Goal: Information Seeking & Learning: Learn about a topic

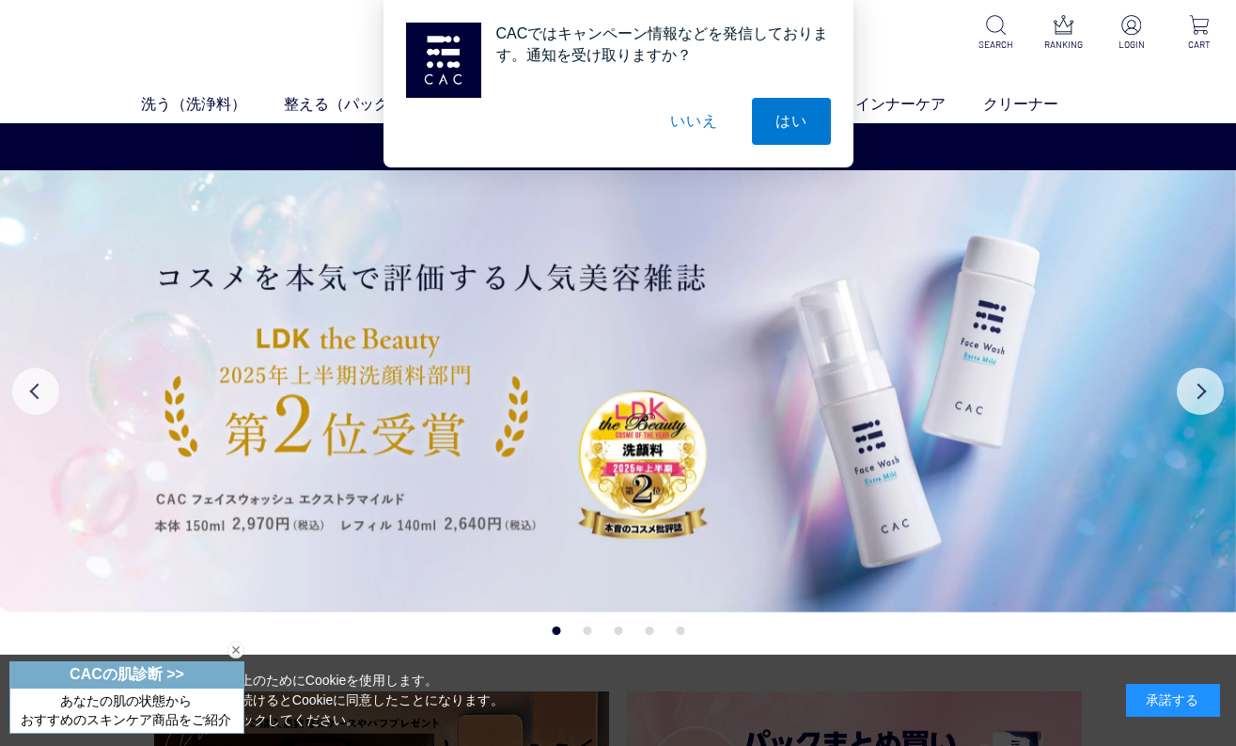
click at [809, 125] on button "はい" at bounding box center [791, 121] width 79 height 47
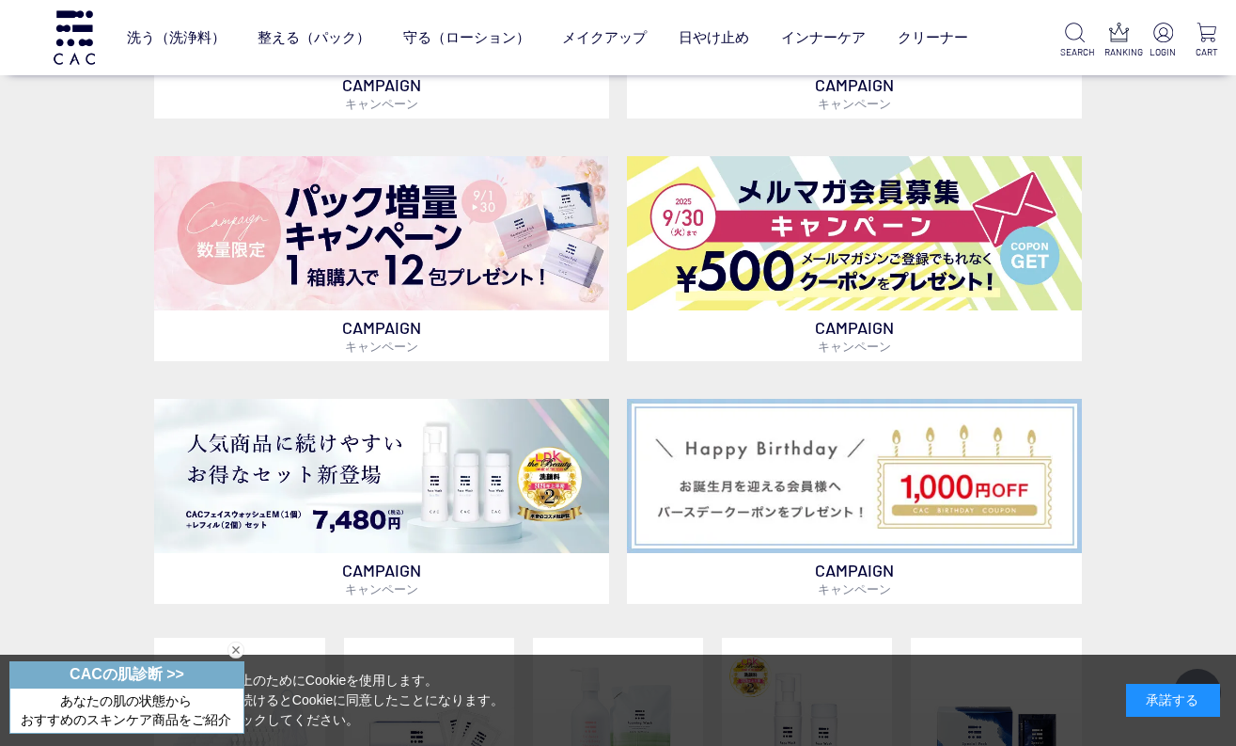
scroll to position [658, 0]
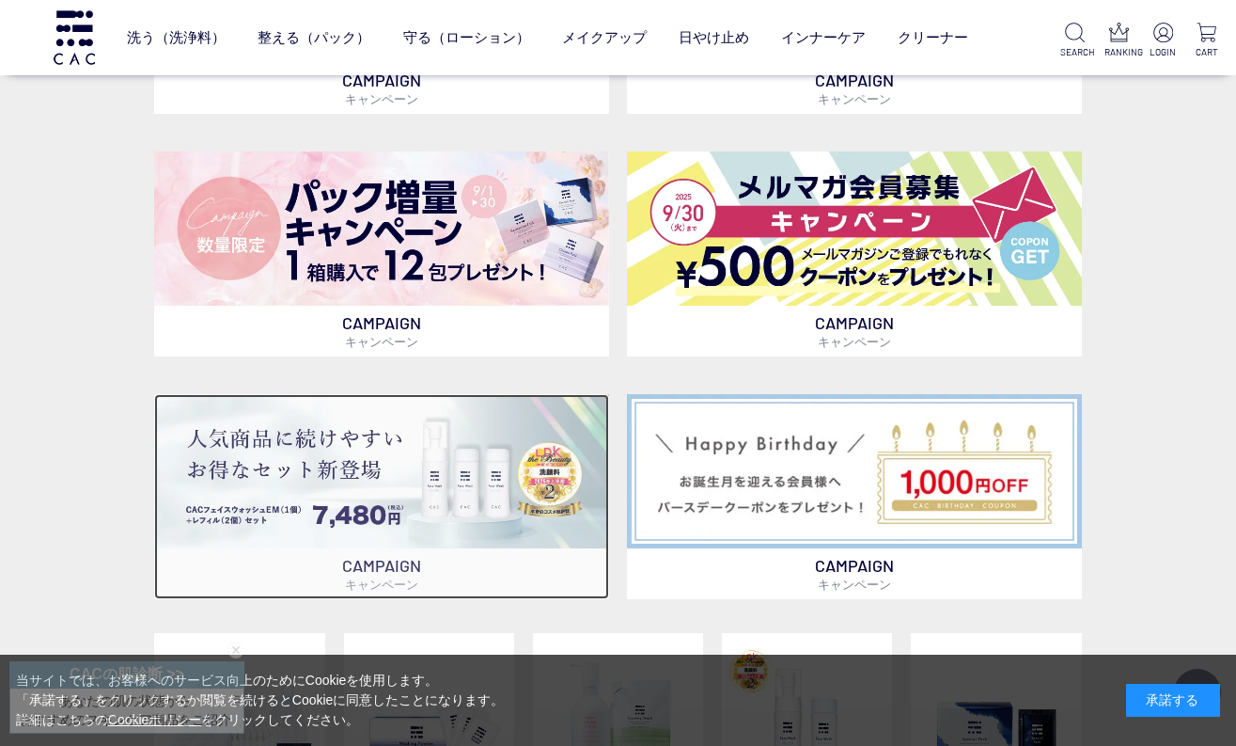
click at [471, 505] on img at bounding box center [381, 471] width 454 height 154
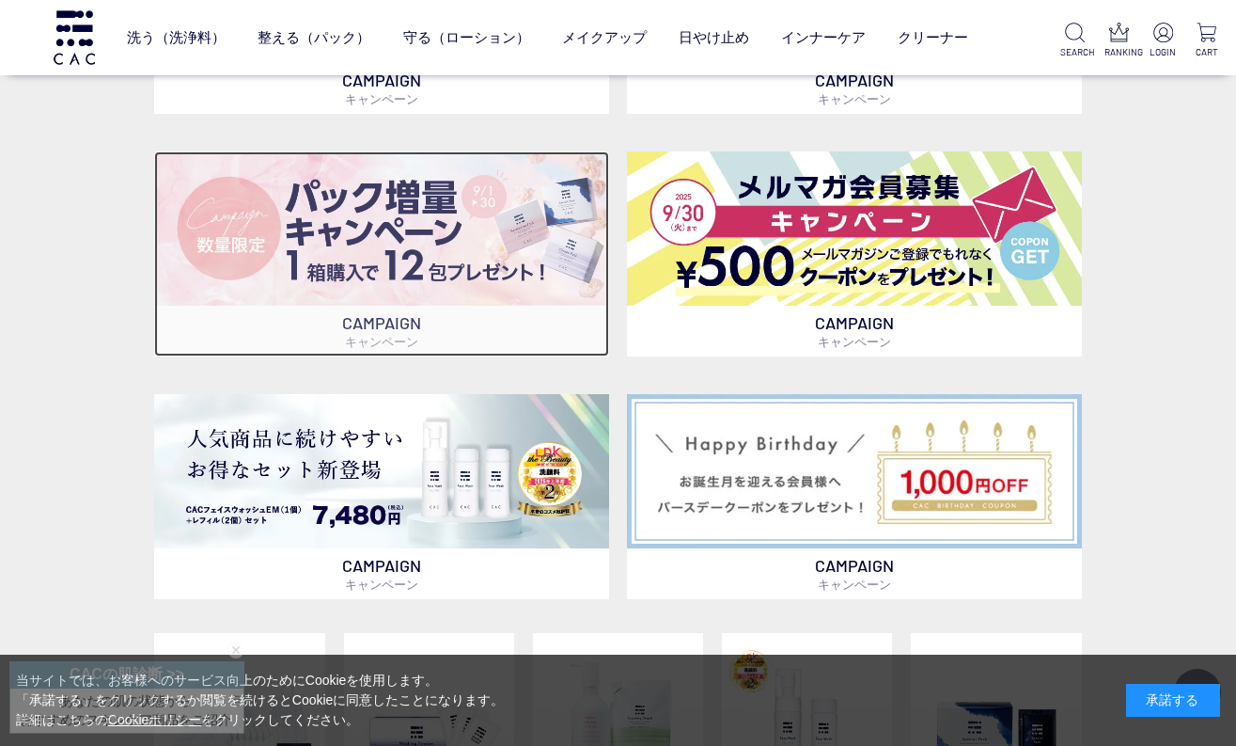
click at [476, 260] on img at bounding box center [381, 228] width 454 height 154
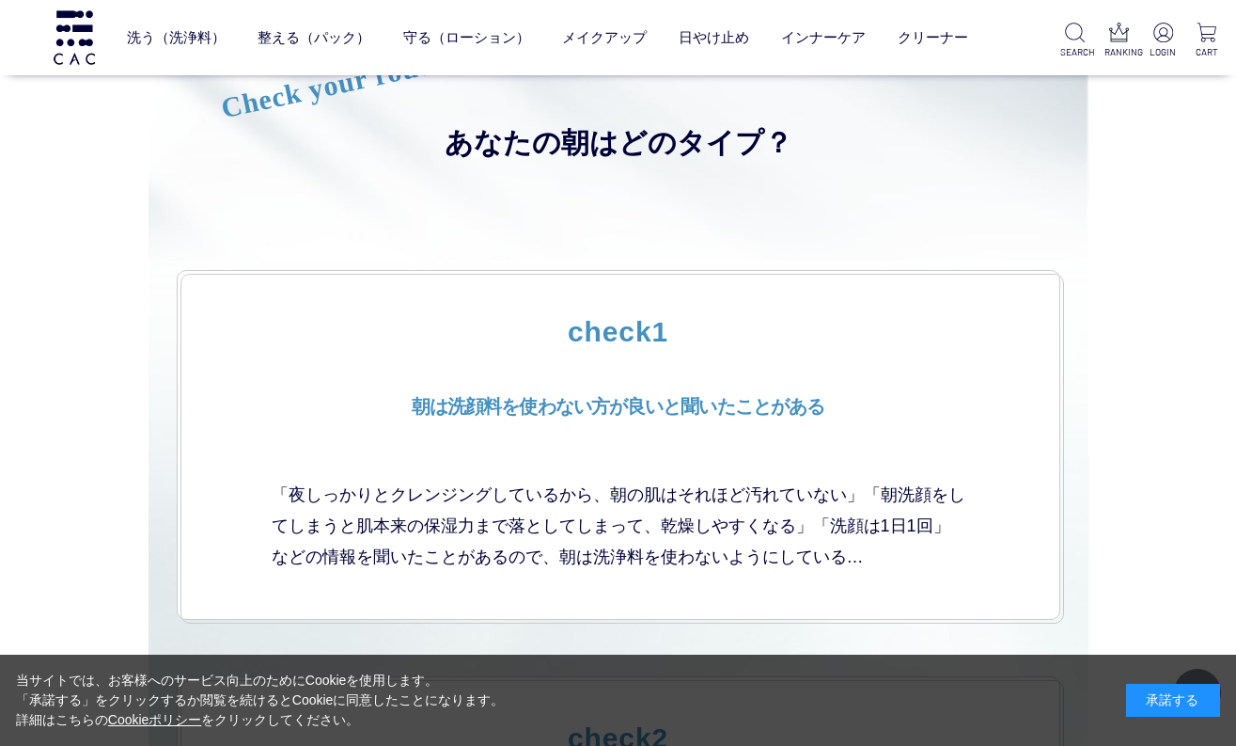
scroll to position [3197, 0]
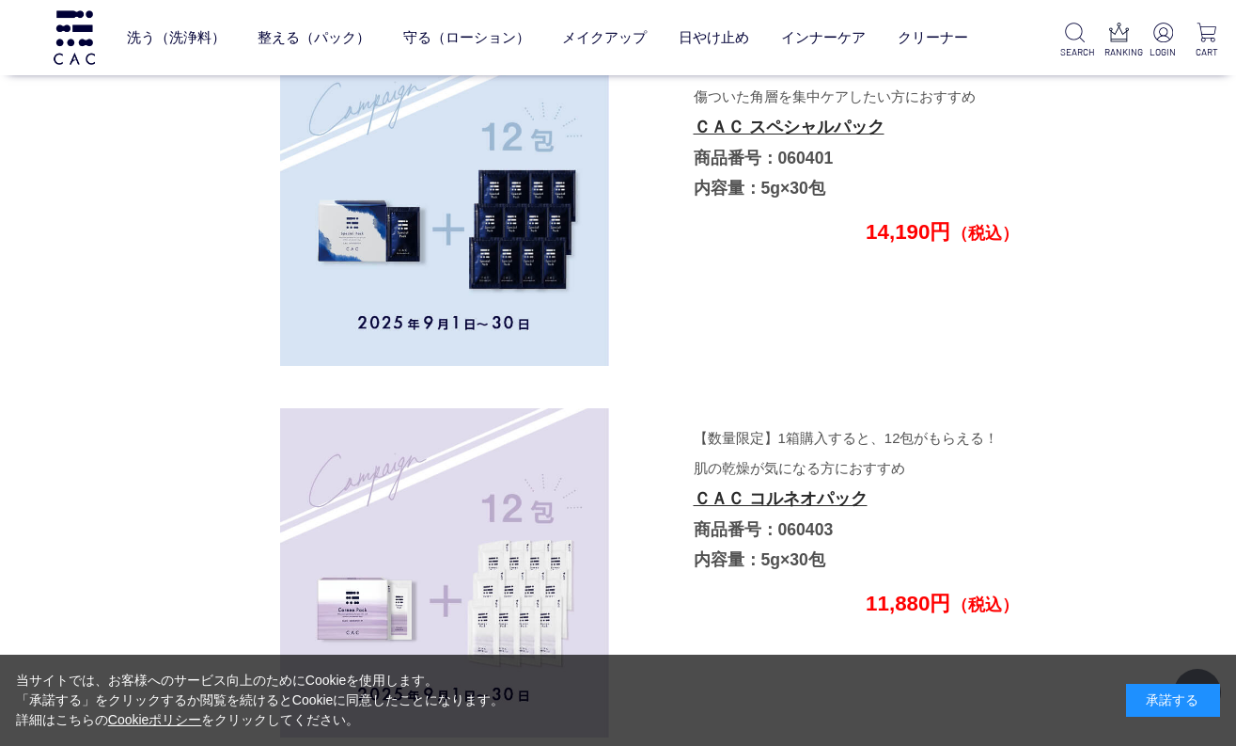
scroll to position [5253, 0]
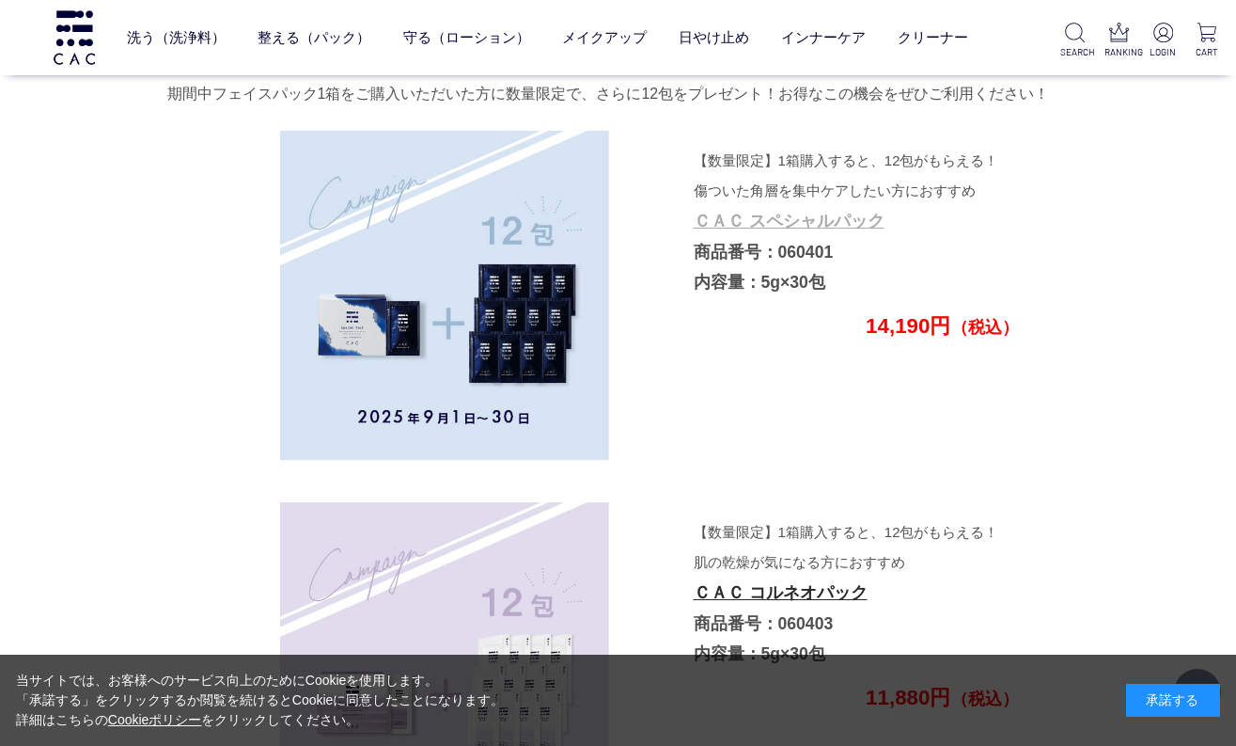
click at [825, 217] on link "ＣＡＣ スペシャルパック" at bounding box center [789, 221] width 191 height 19
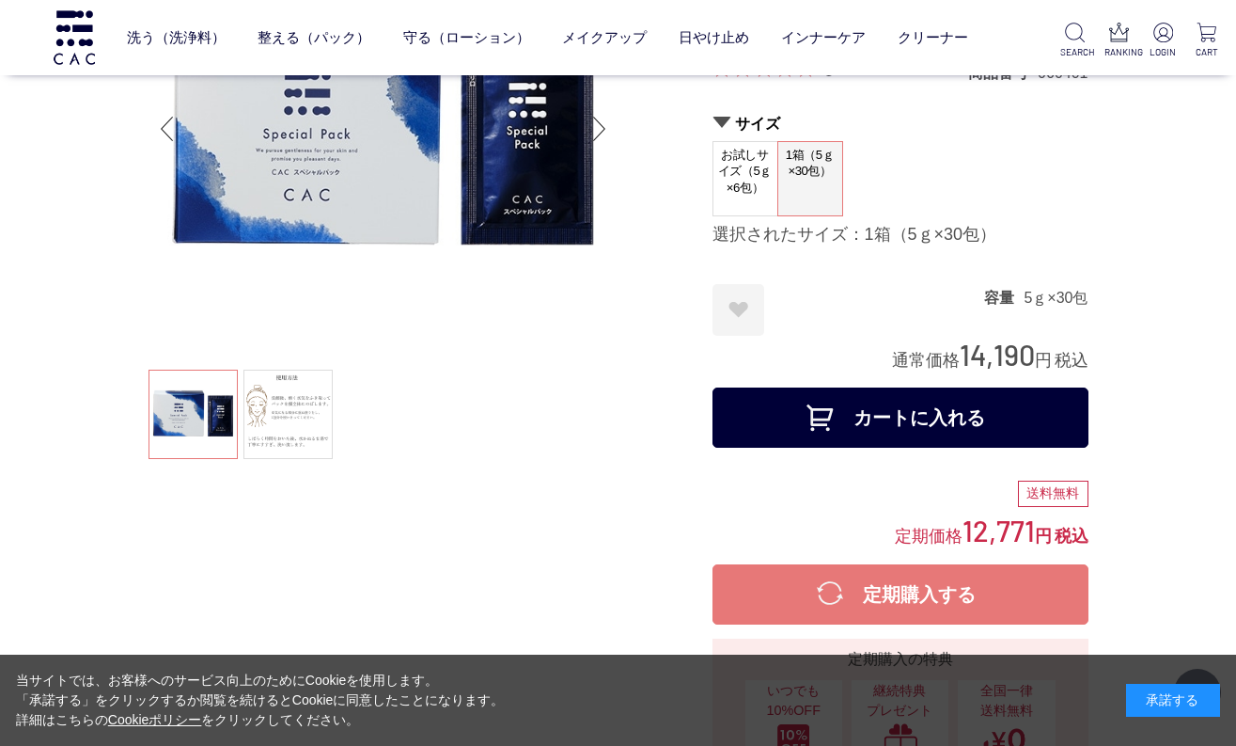
scroll to position [94, 0]
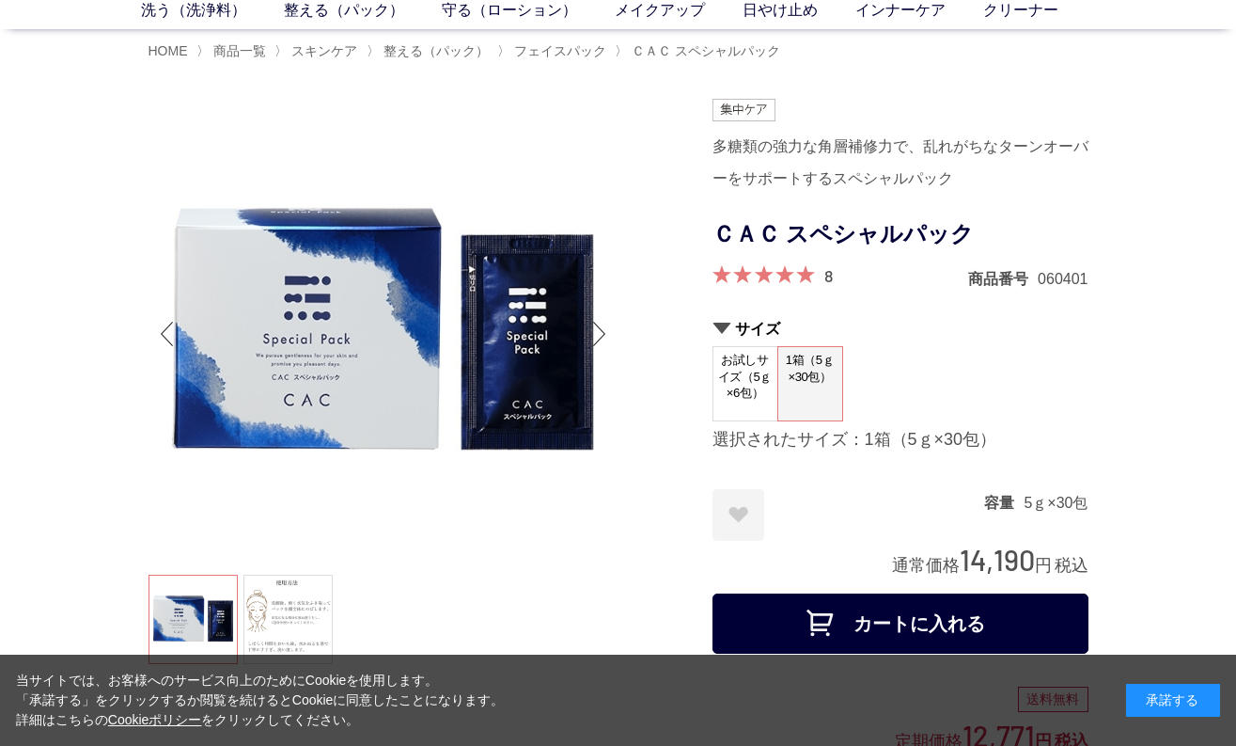
click at [756, 401] on span "お試しサイズ（5ｇ×6包）" at bounding box center [746, 376] width 64 height 59
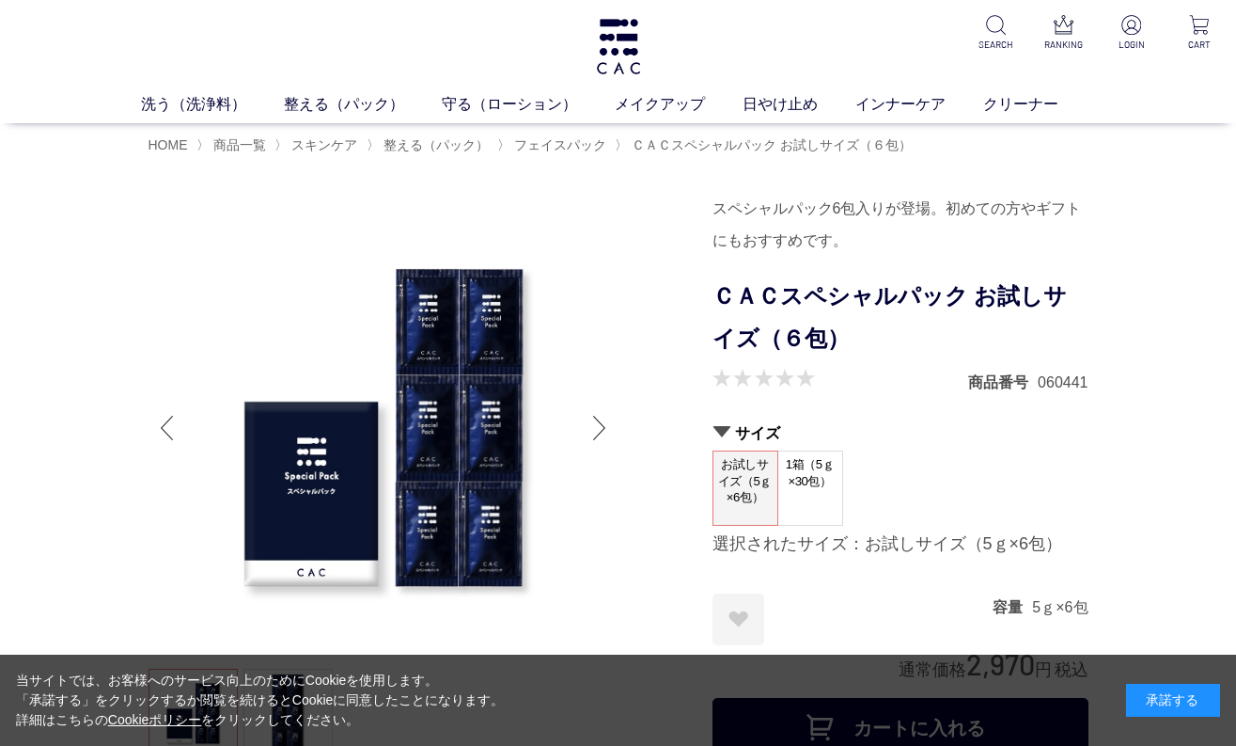
click at [814, 501] on span "1箱（5ｇ×30包）" at bounding box center [811, 478] width 64 height 54
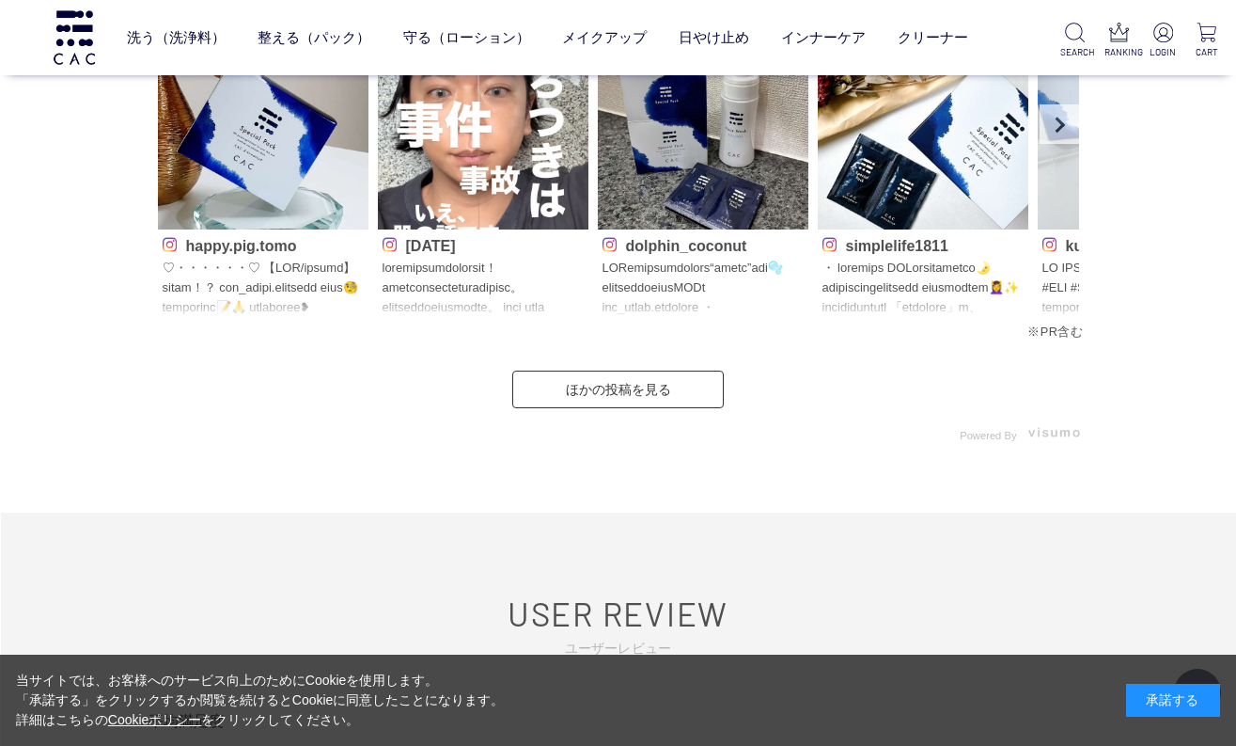
scroll to position [8557, 0]
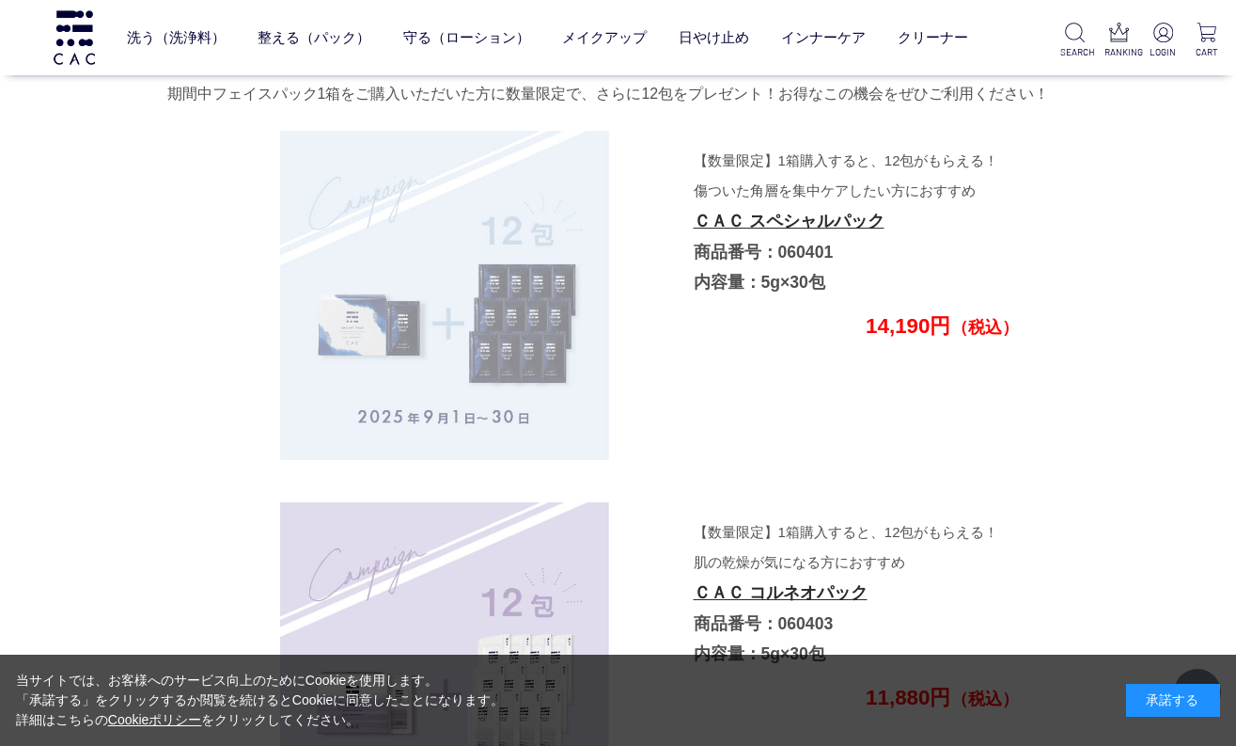
click at [509, 331] on img at bounding box center [444, 295] width 329 height 329
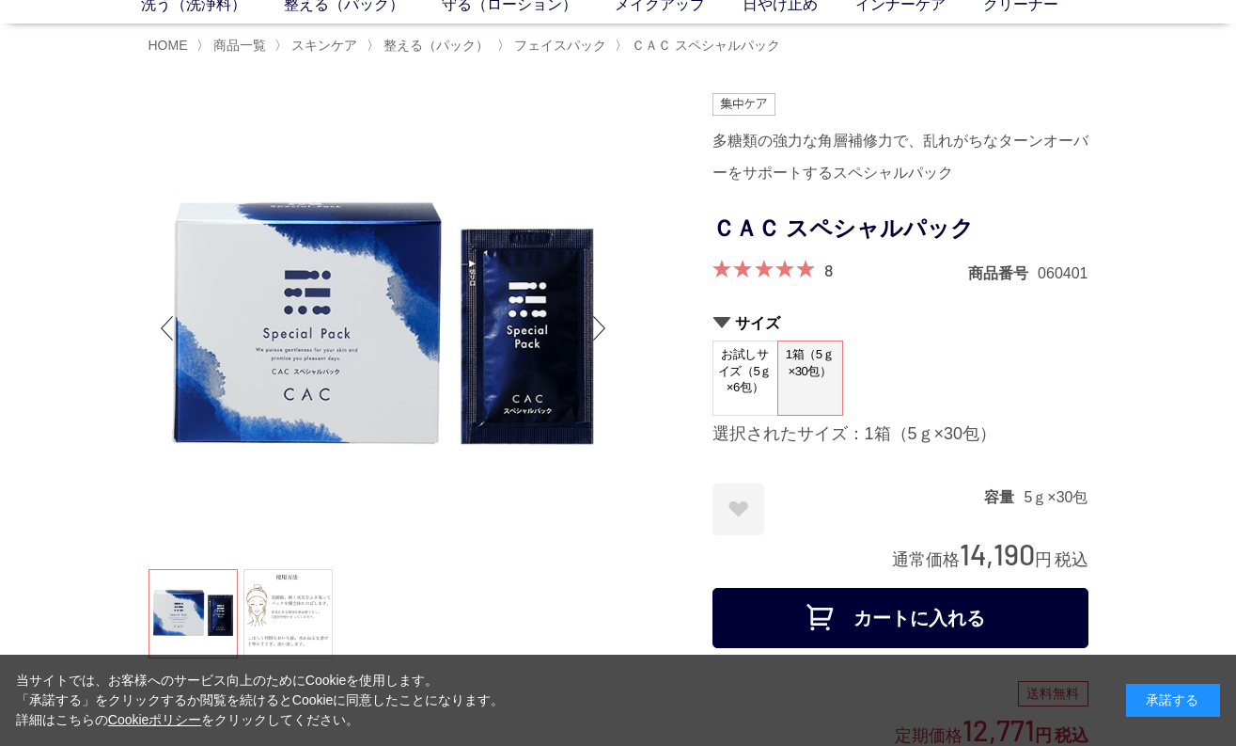
scroll to position [94, 0]
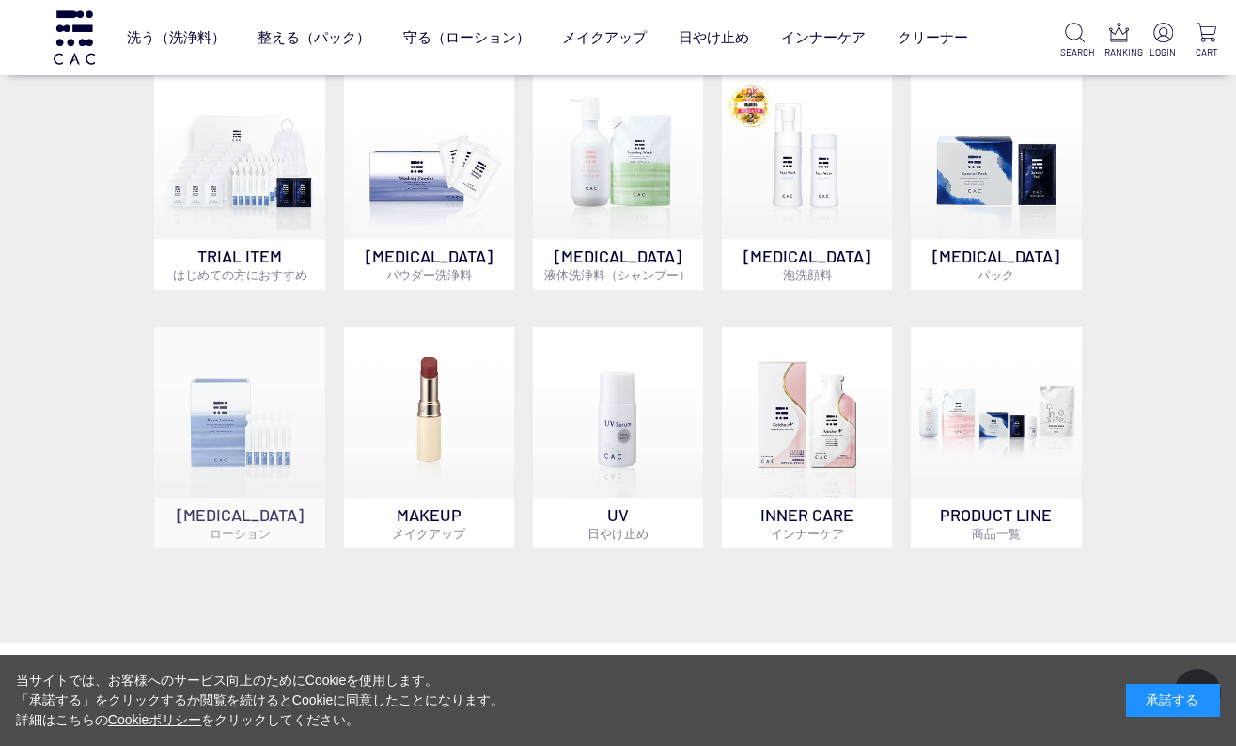
scroll to position [1222, 0]
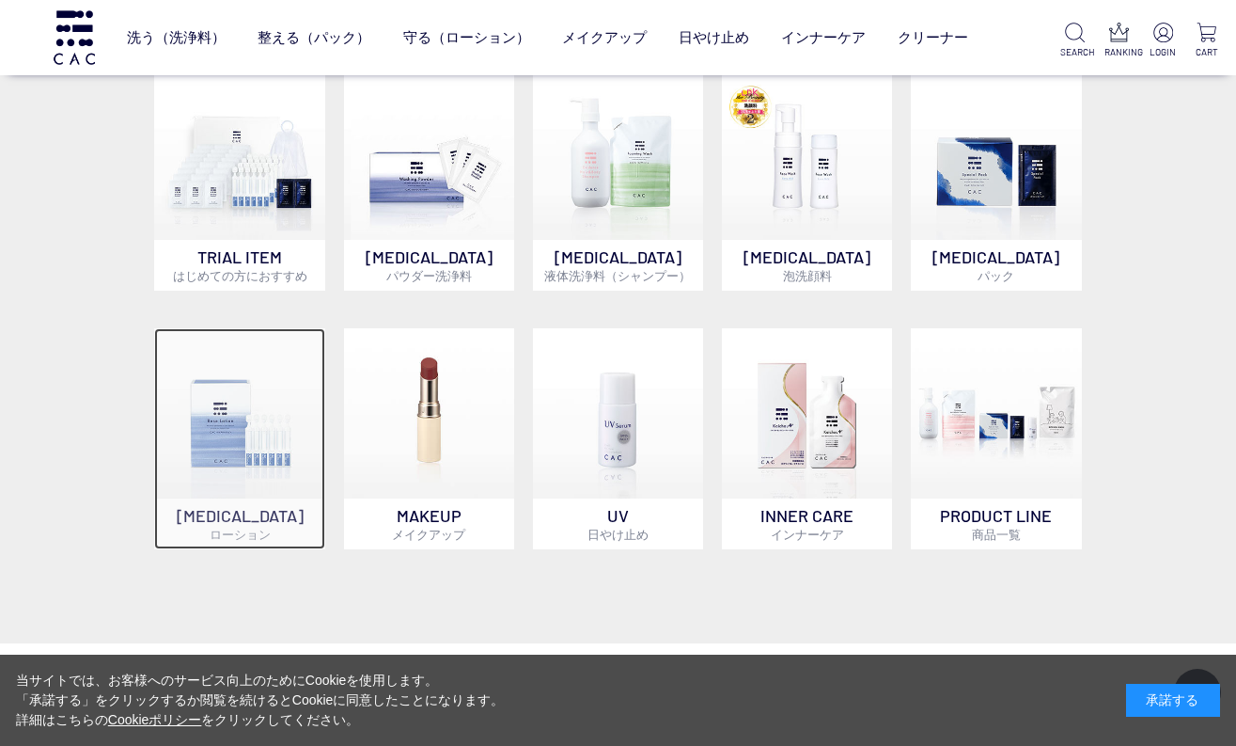
click at [236, 403] on img at bounding box center [239, 413] width 170 height 170
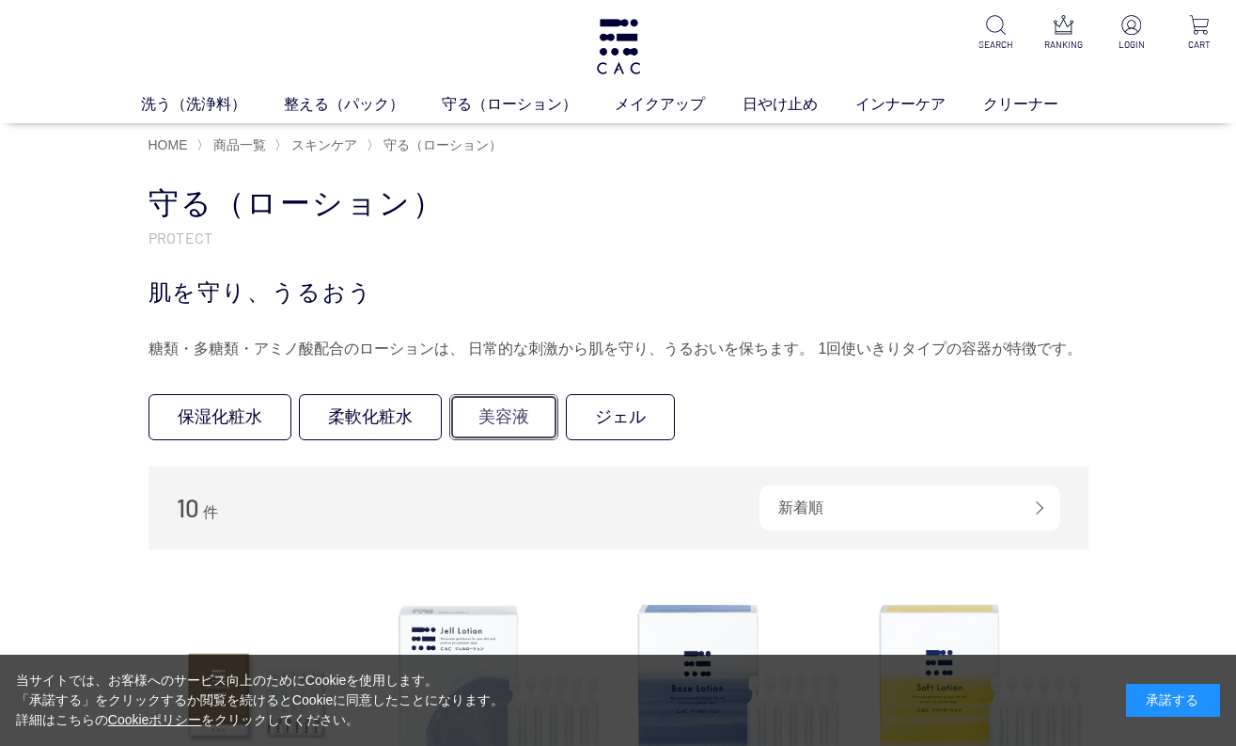
click at [501, 425] on link "美容液" at bounding box center [503, 417] width 109 height 46
click at [393, 428] on link "柔軟化粧水" at bounding box center [370, 417] width 143 height 46
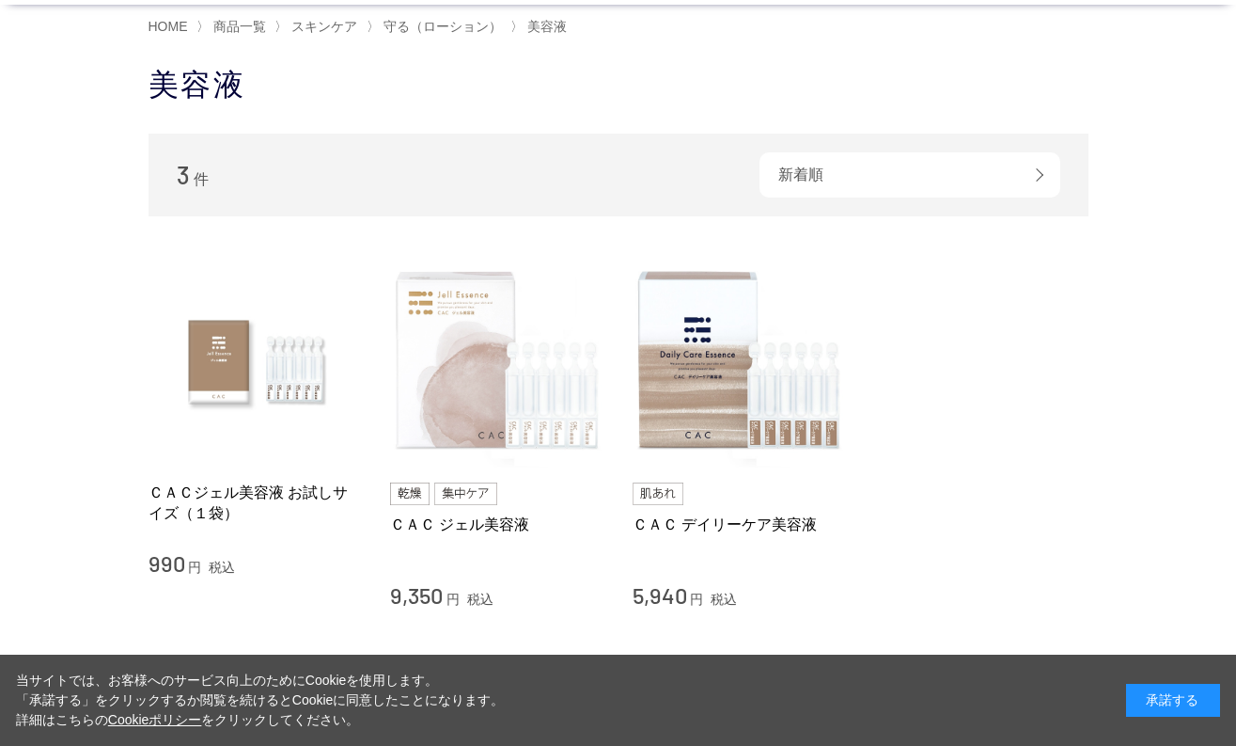
scroll to position [94, 0]
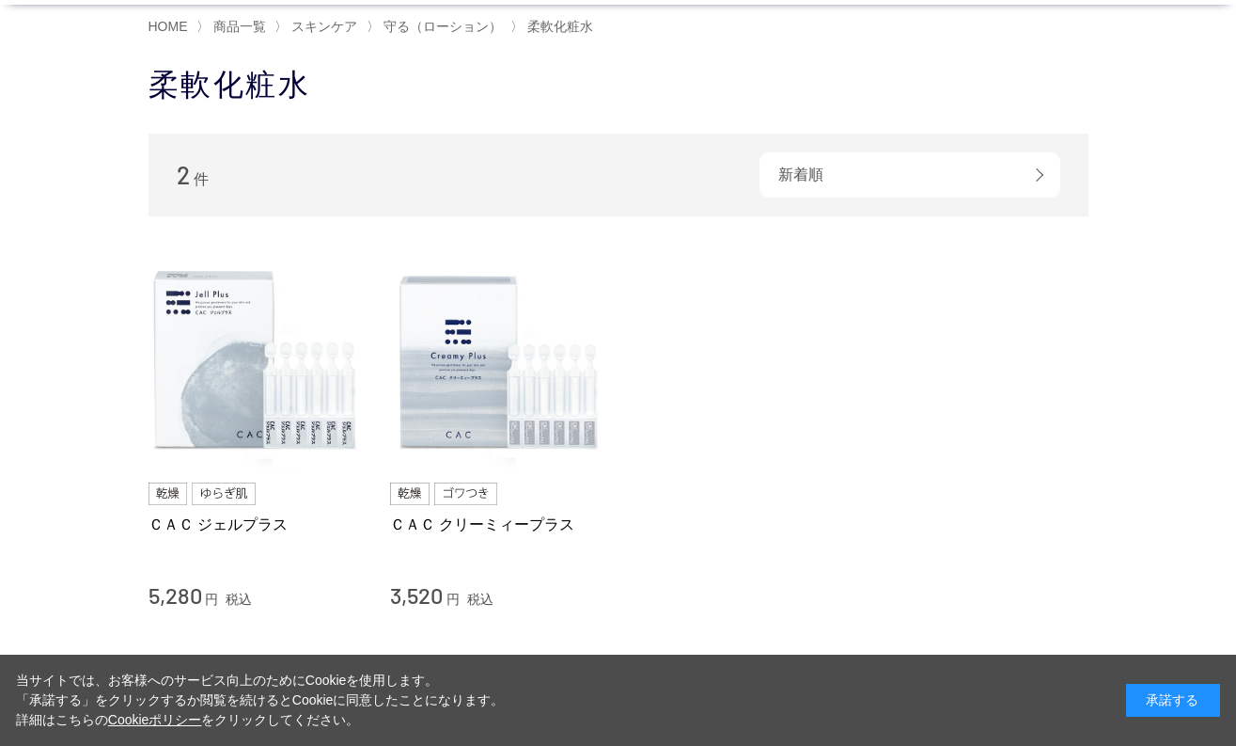
scroll to position [94, 0]
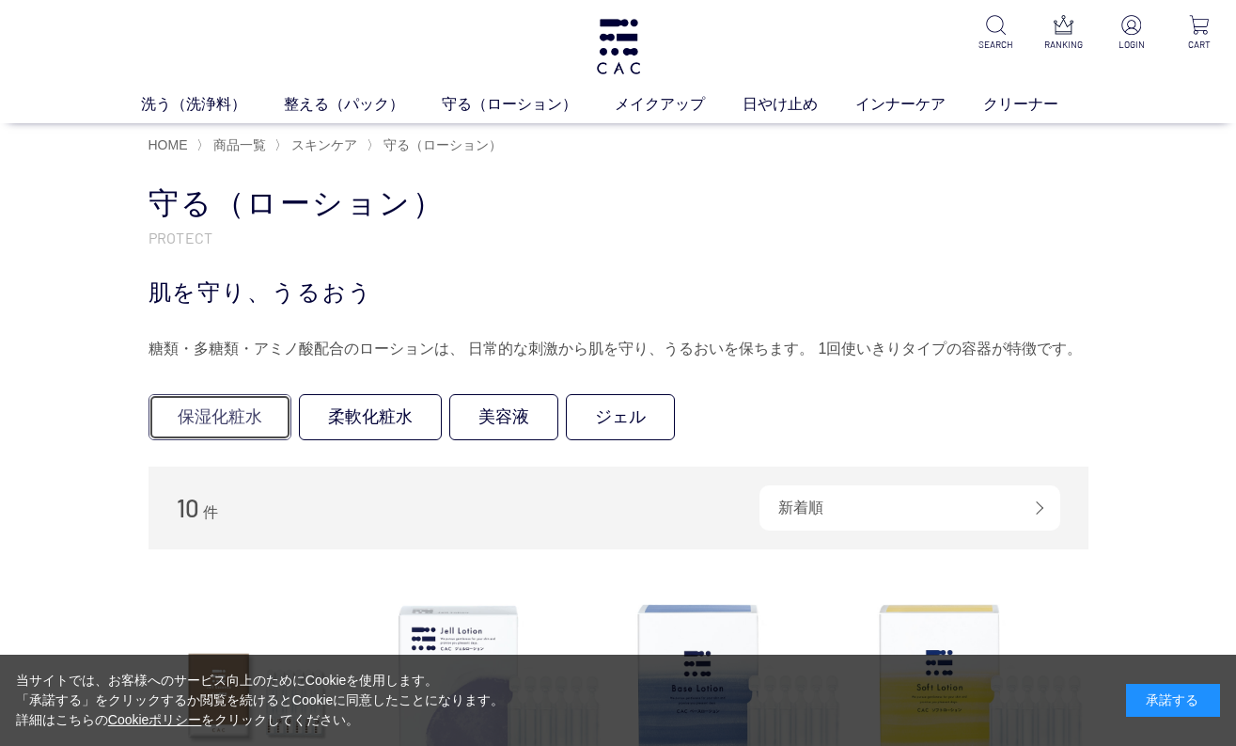
click at [235, 428] on link "保湿化粧水" at bounding box center [220, 417] width 143 height 46
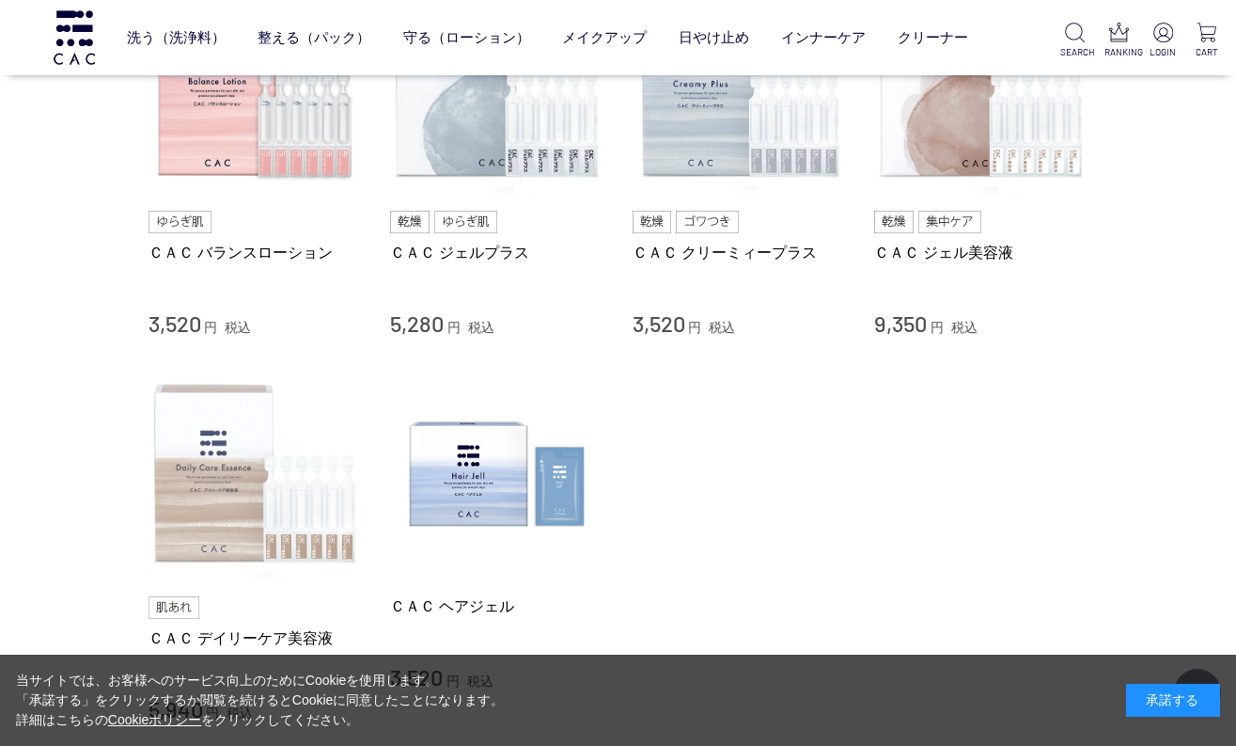
scroll to position [846, 0]
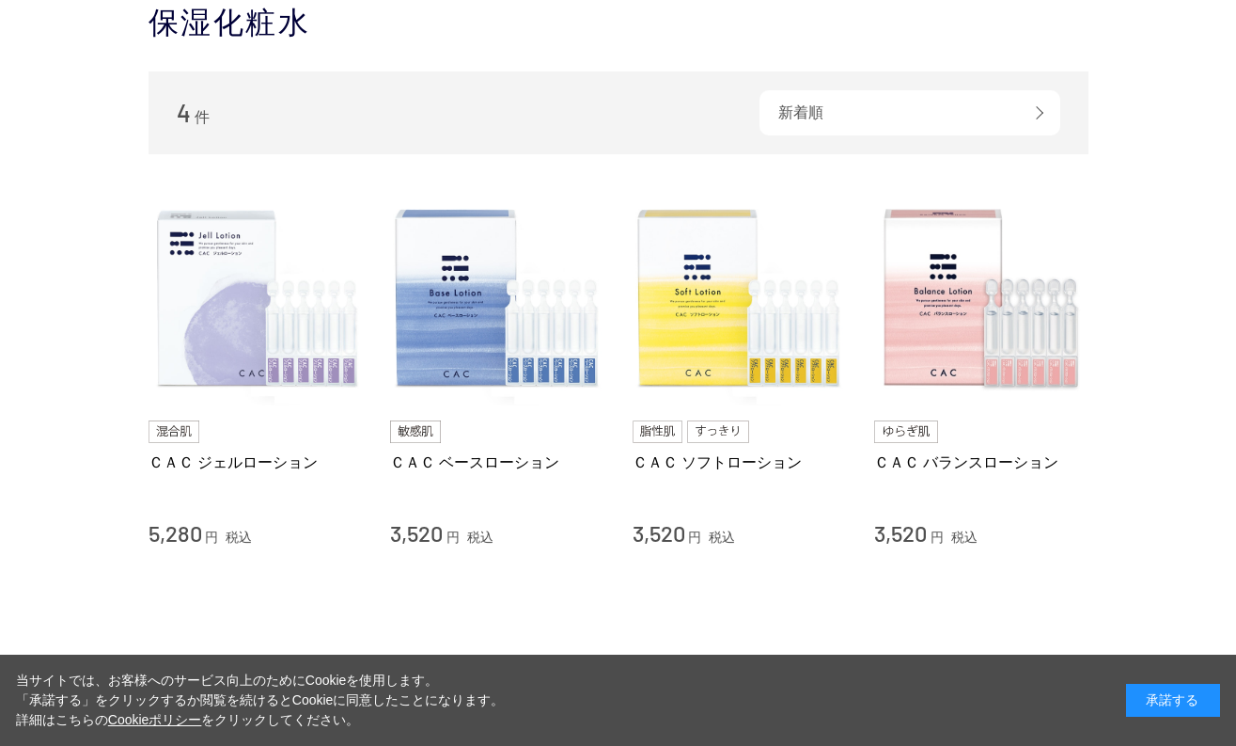
scroll to position [188, 0]
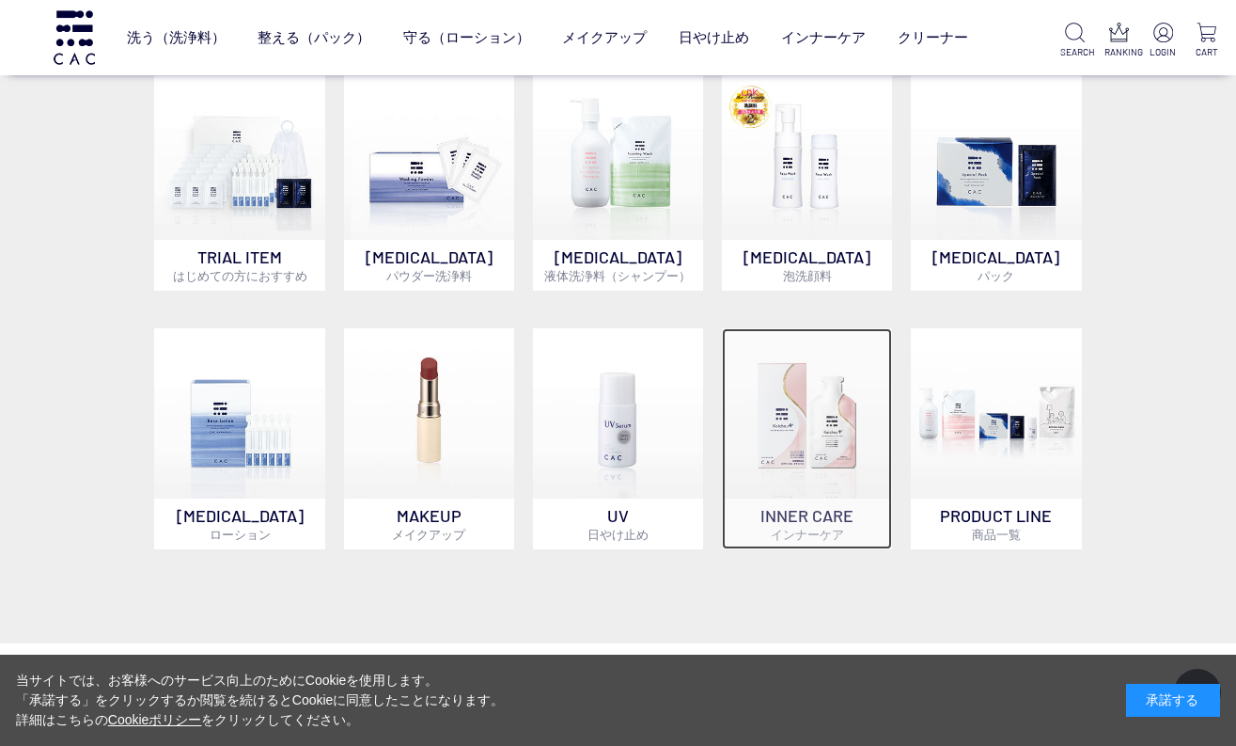
click at [817, 463] on img at bounding box center [807, 413] width 170 height 170
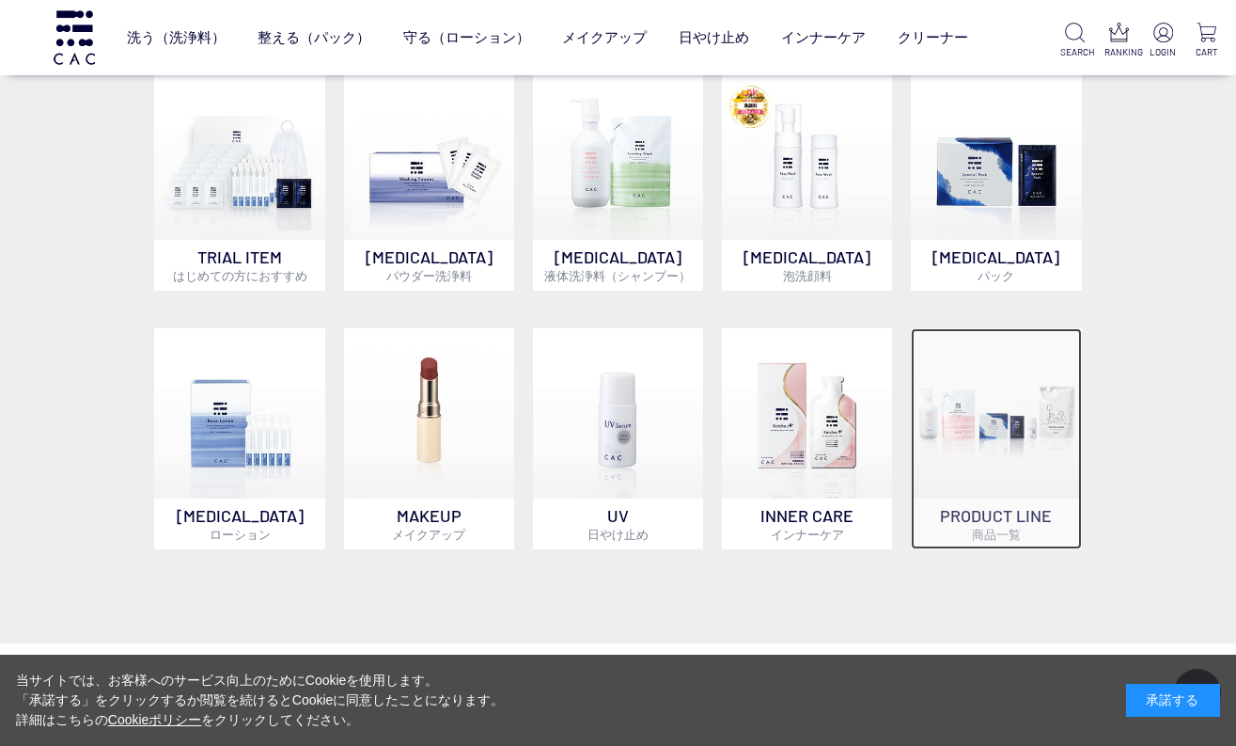
click at [987, 460] on img at bounding box center [996, 413] width 170 height 170
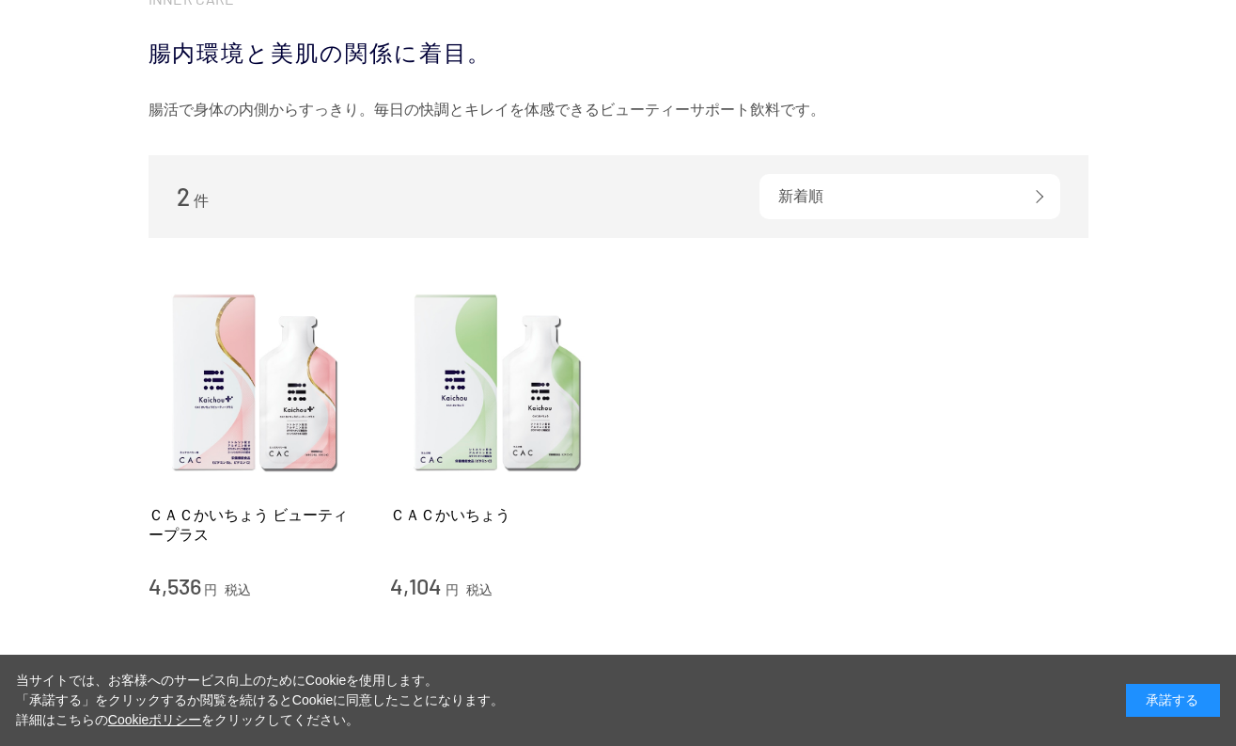
scroll to position [282, 0]
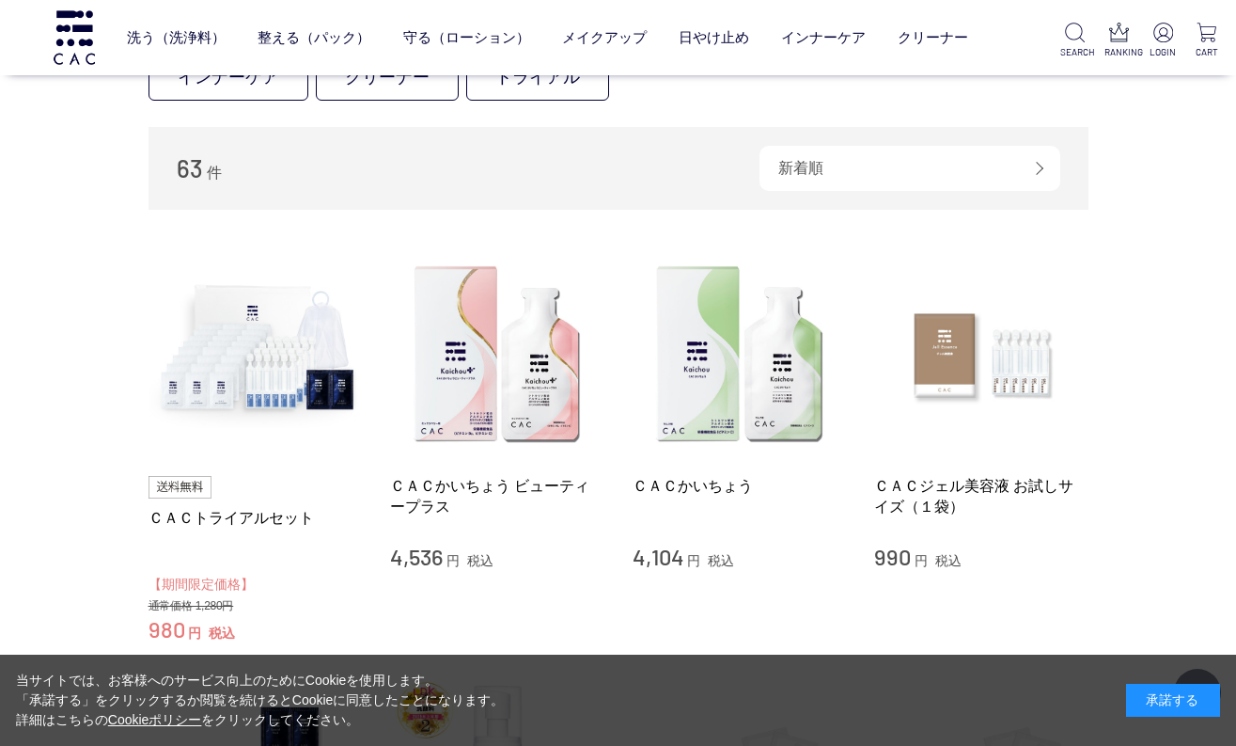
scroll to position [188, 0]
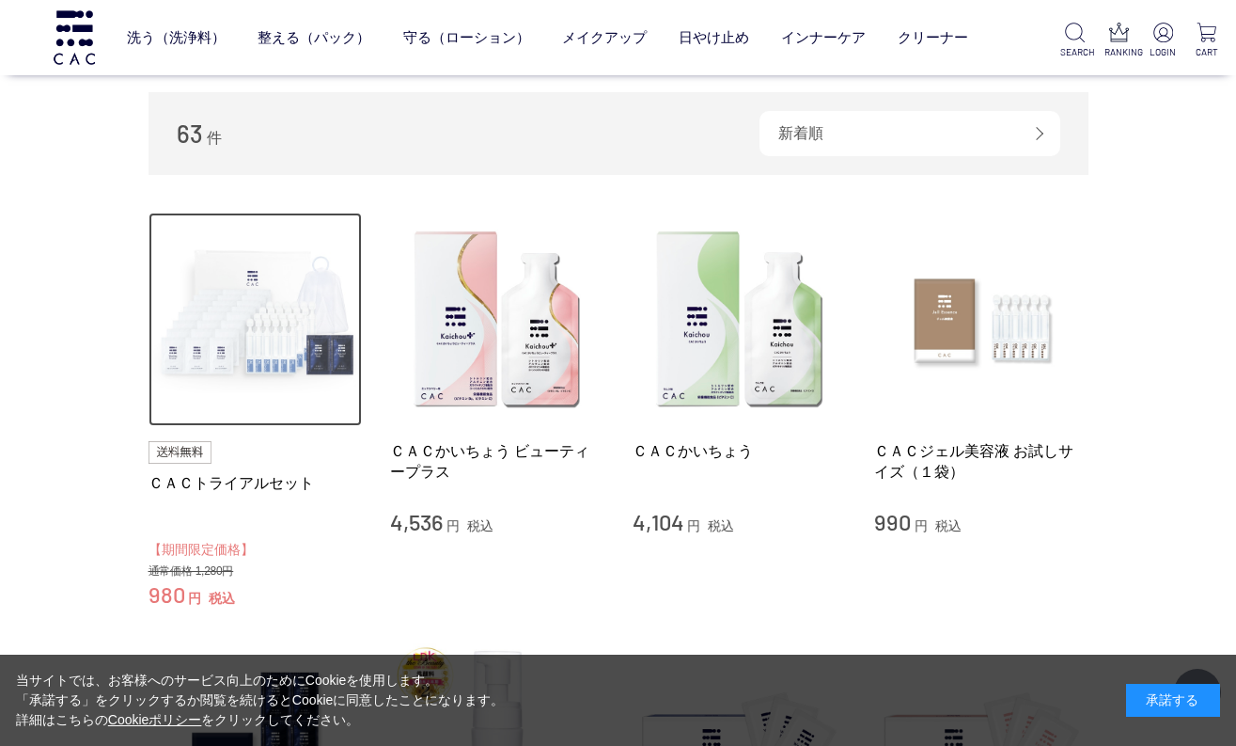
click at [264, 352] on img at bounding box center [256, 320] width 214 height 214
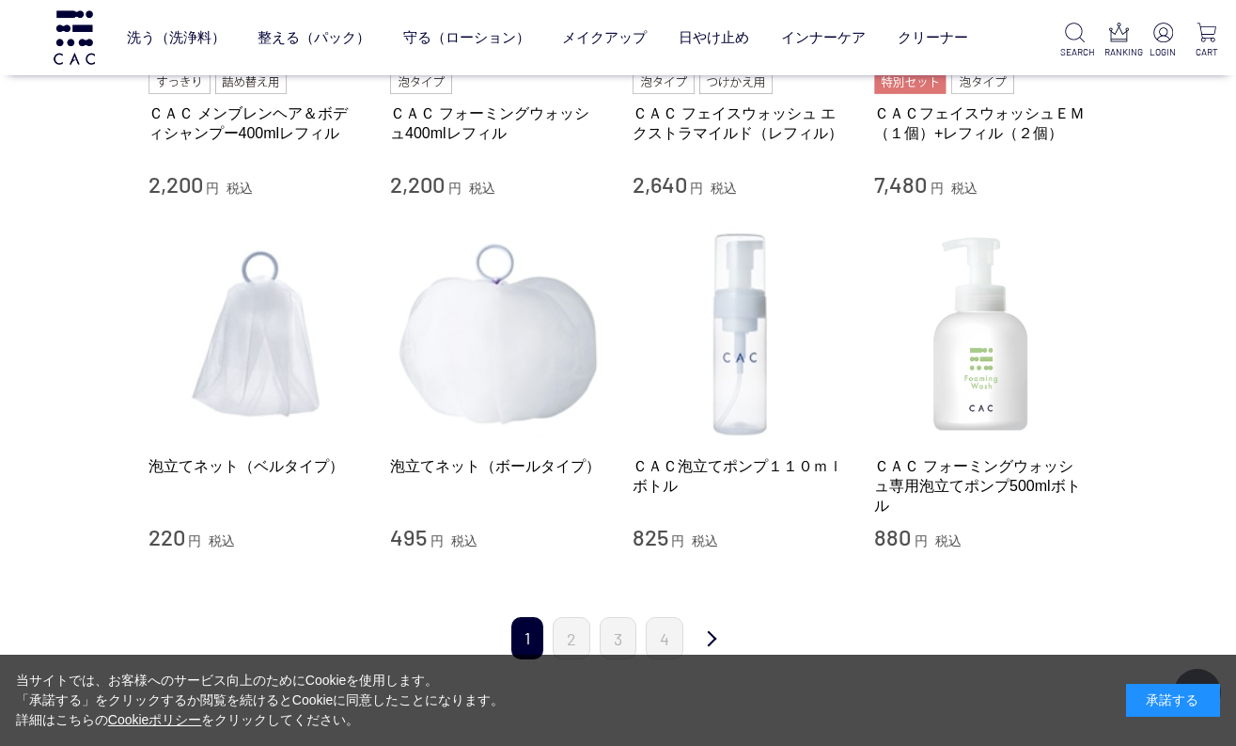
scroll to position [1787, 0]
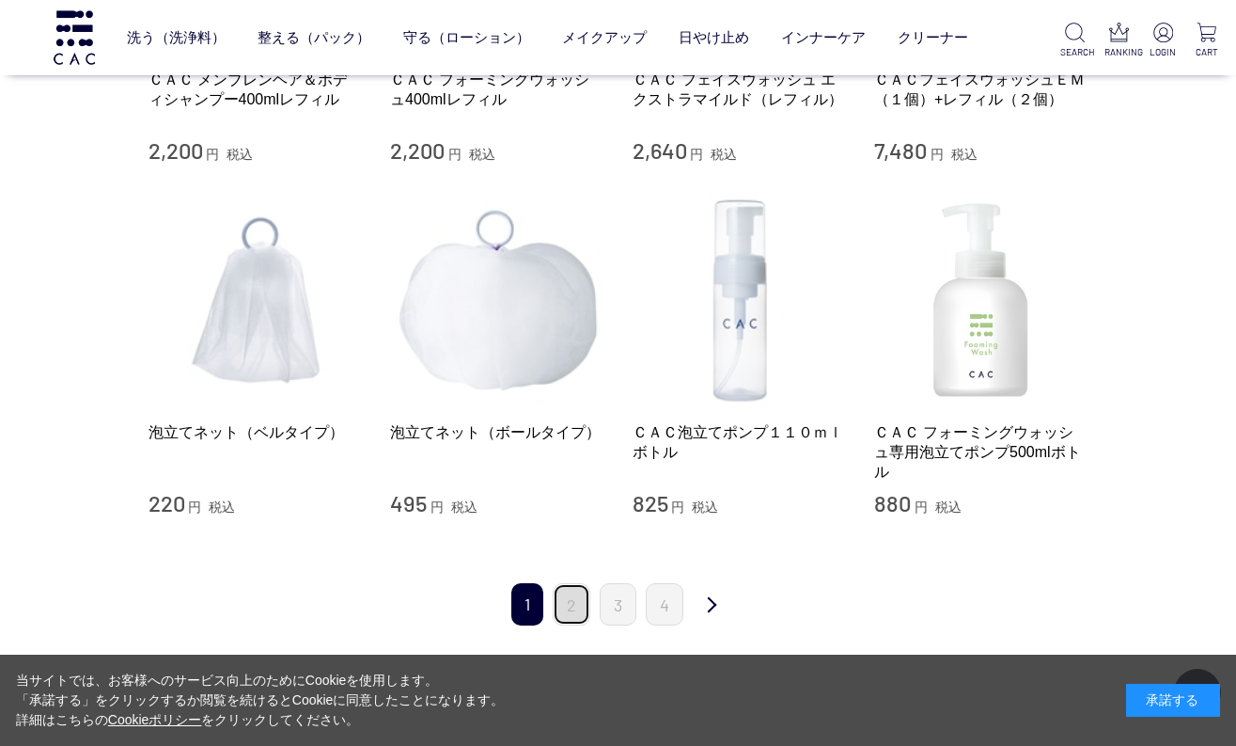
click at [575, 609] on link "2" at bounding box center [572, 604] width 38 height 42
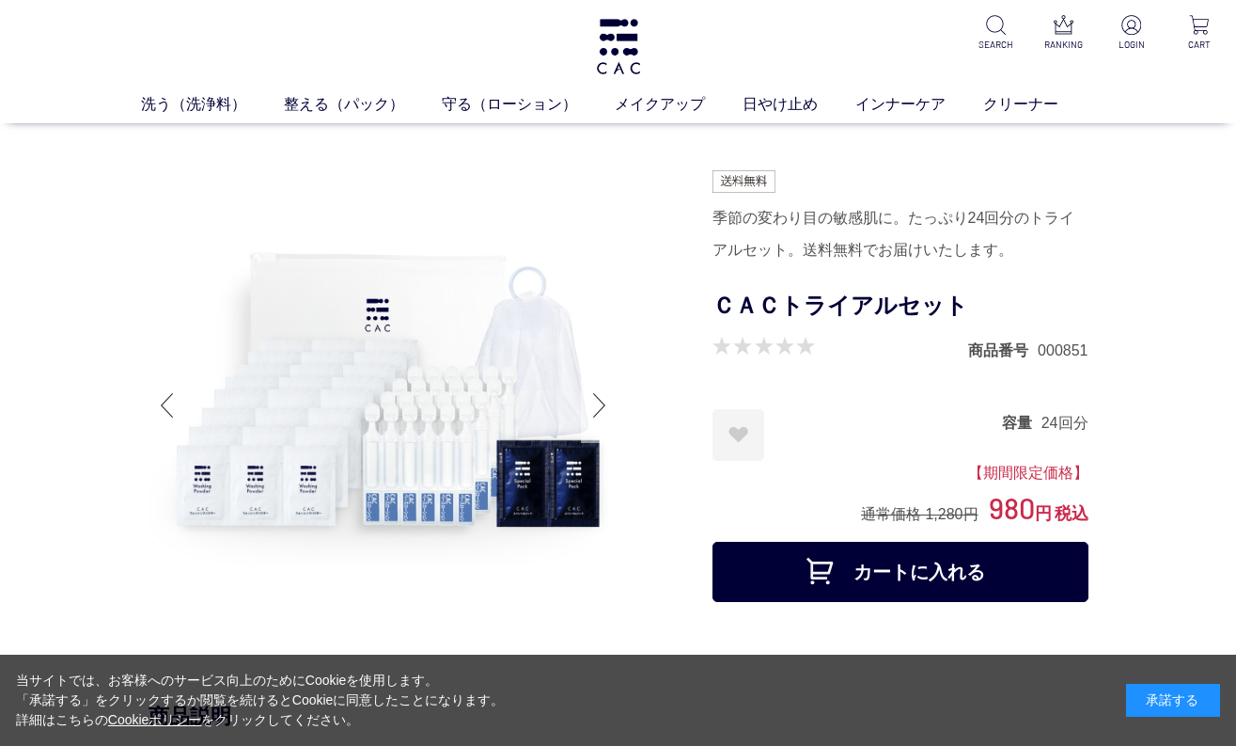
click at [596, 404] on div at bounding box center [600, 405] width 38 height 75
click at [599, 404] on div at bounding box center [600, 405] width 38 height 75
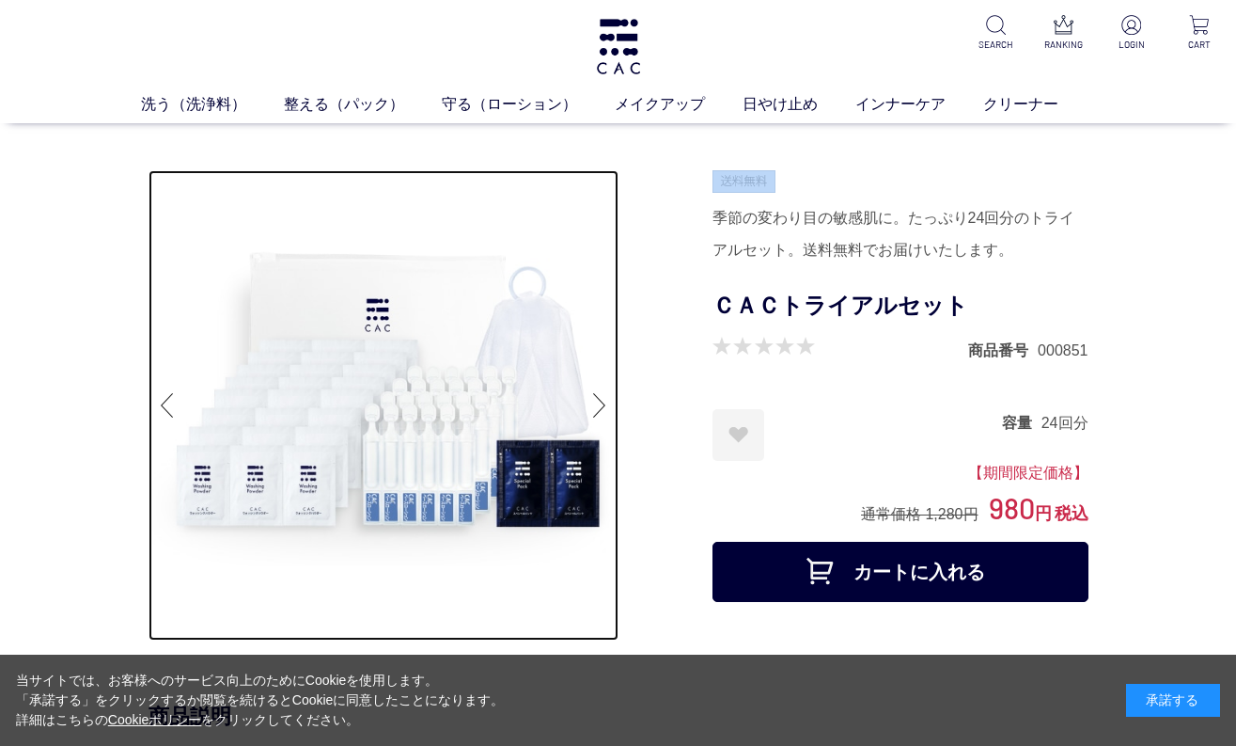
click at [201, 364] on img at bounding box center [384, 405] width 470 height 470
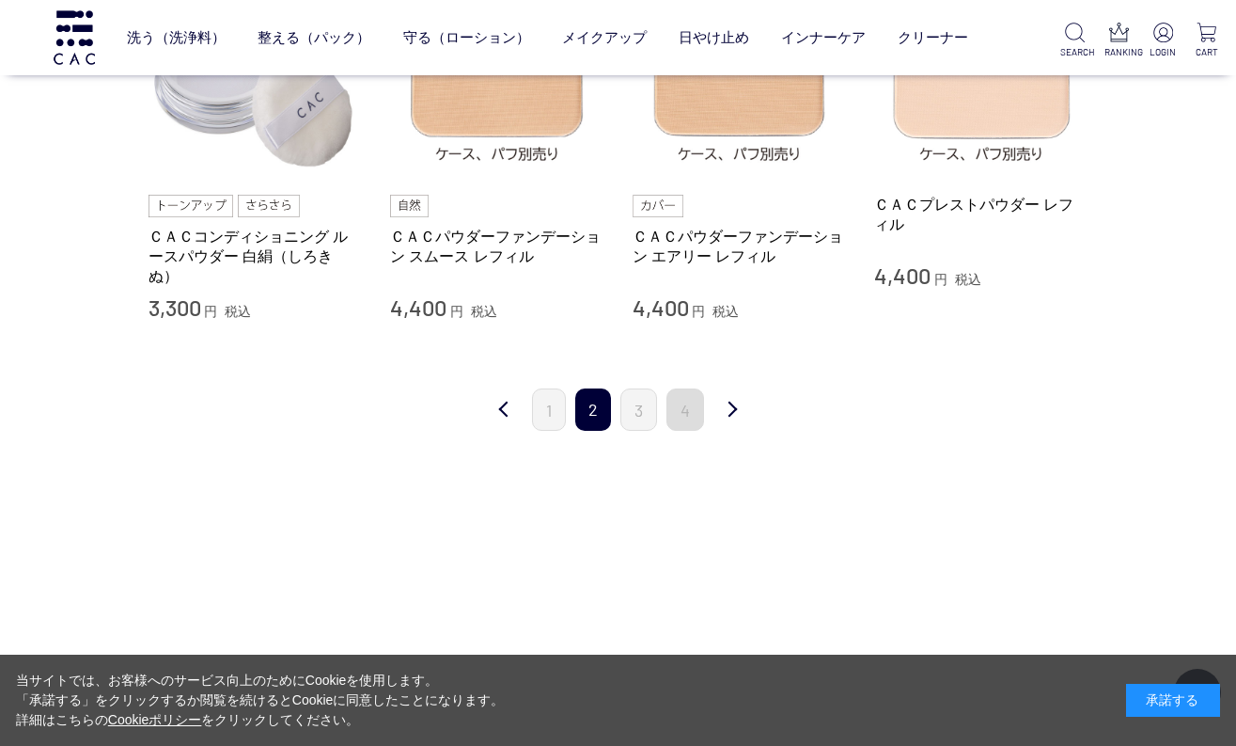
scroll to position [1975, 0]
click at [644, 418] on link "3" at bounding box center [639, 408] width 37 height 42
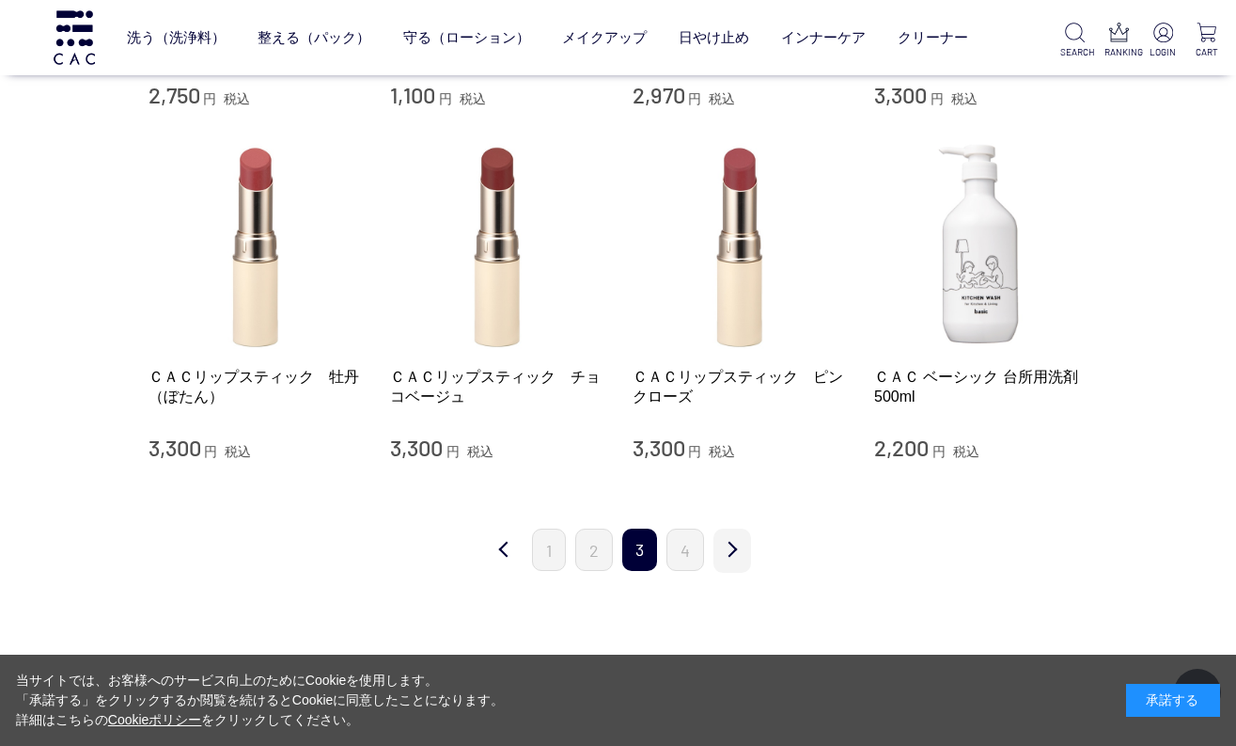
scroll to position [1881, 0]
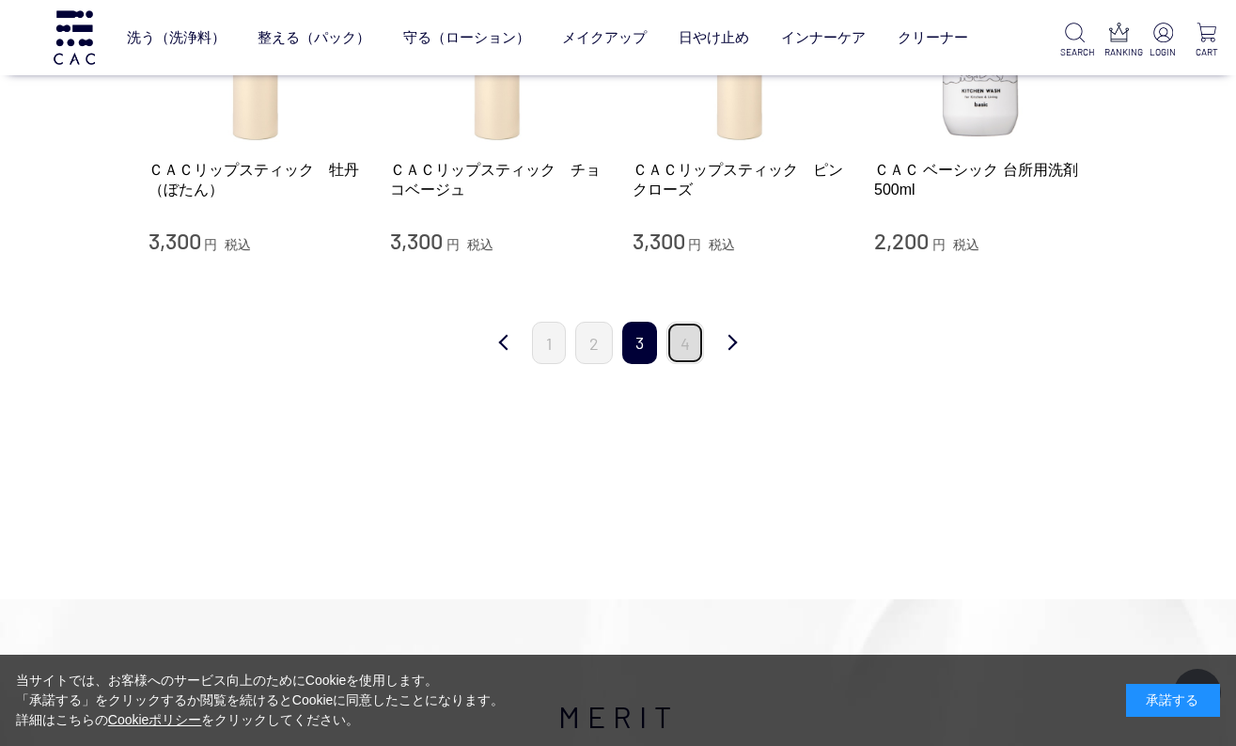
click at [684, 362] on link "4" at bounding box center [686, 343] width 38 height 42
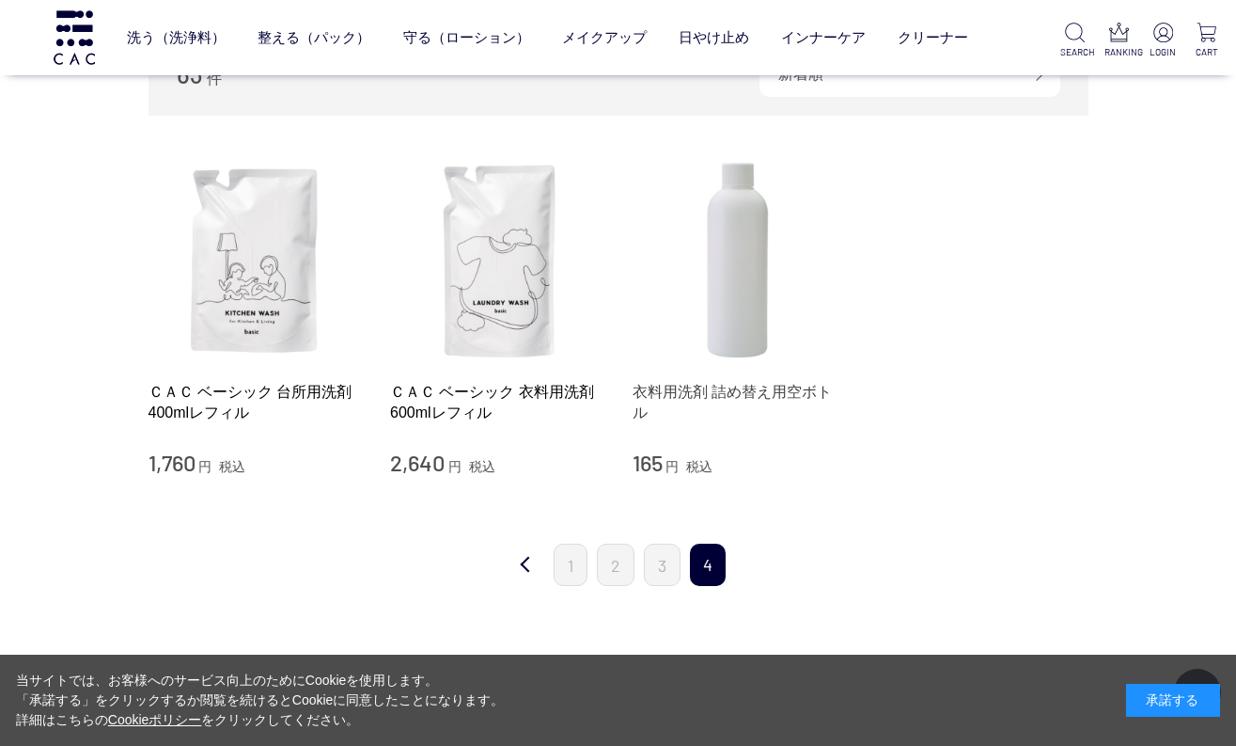
scroll to position [282, 0]
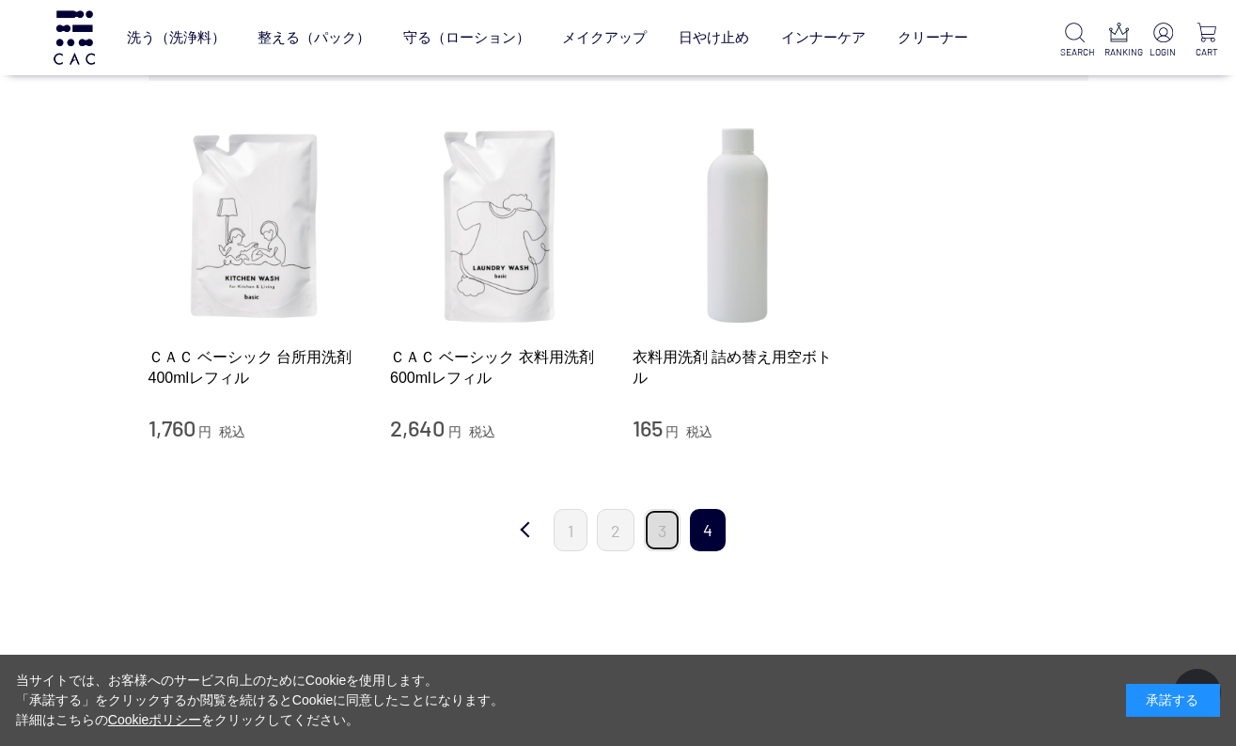
click at [658, 536] on link "3" at bounding box center [662, 530] width 37 height 42
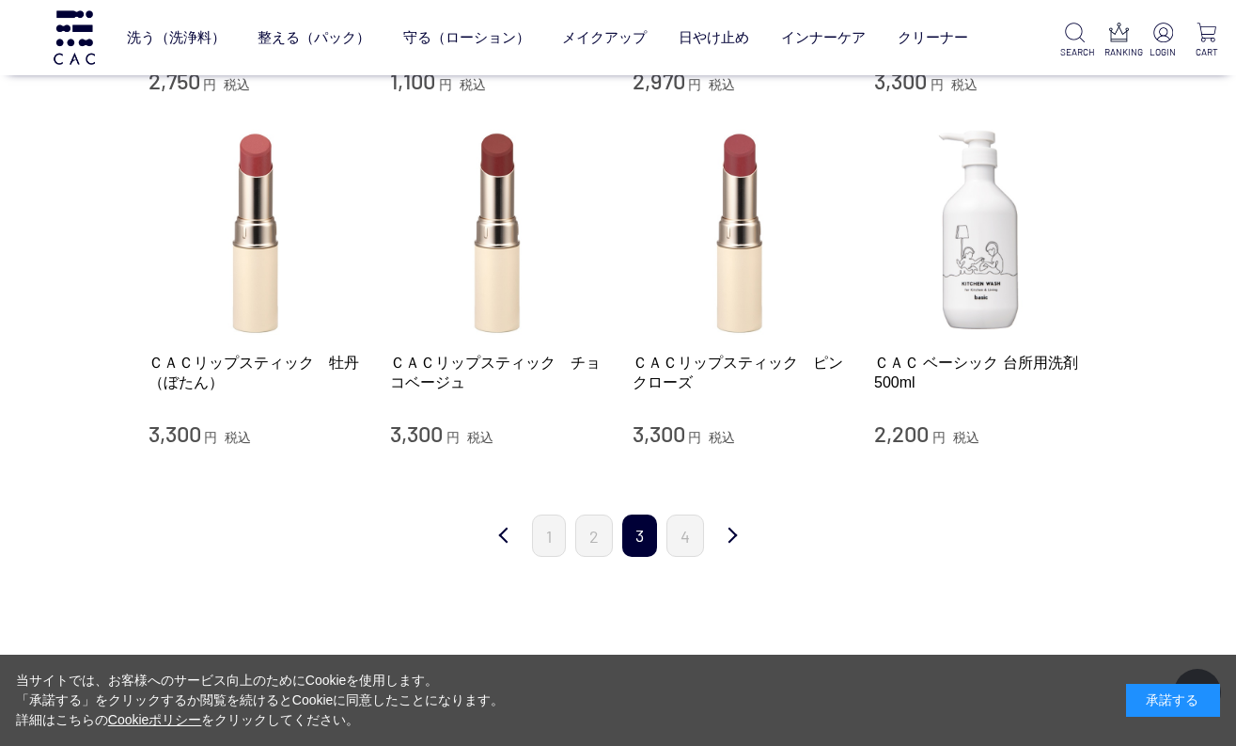
scroll to position [1693, 0]
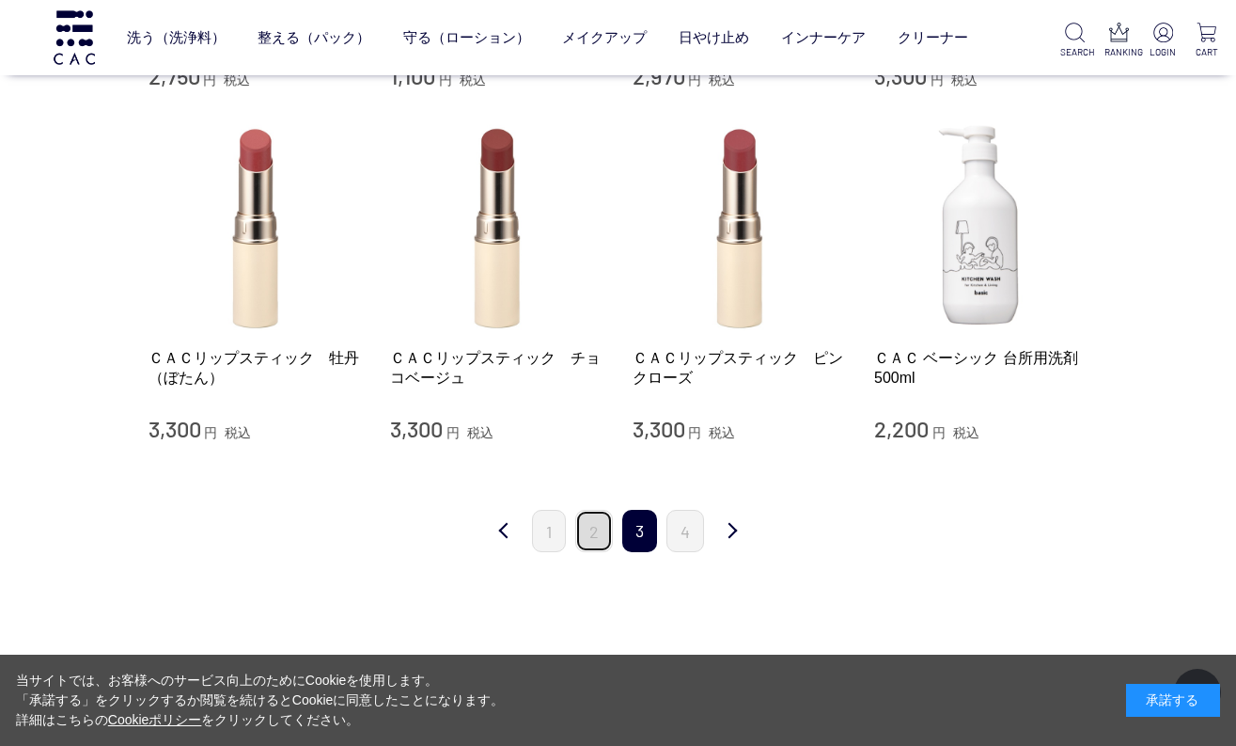
click at [601, 536] on link "2" at bounding box center [594, 531] width 38 height 42
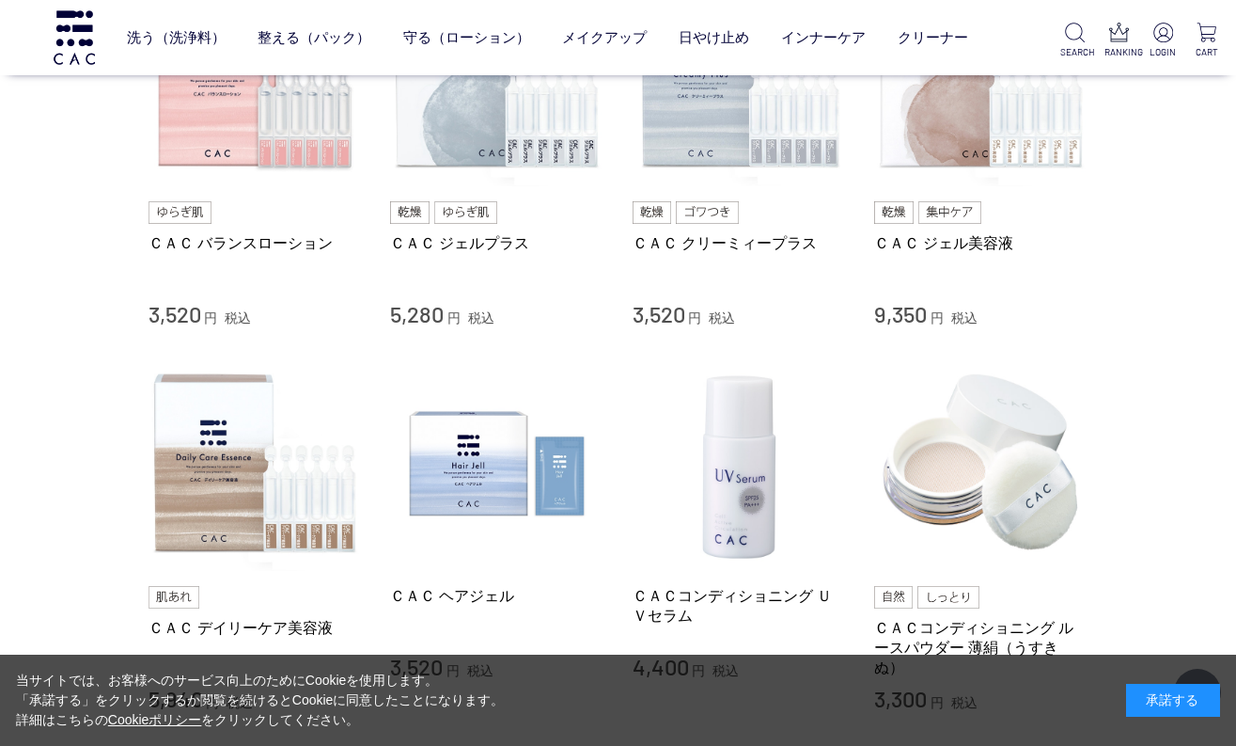
scroll to position [1316, 0]
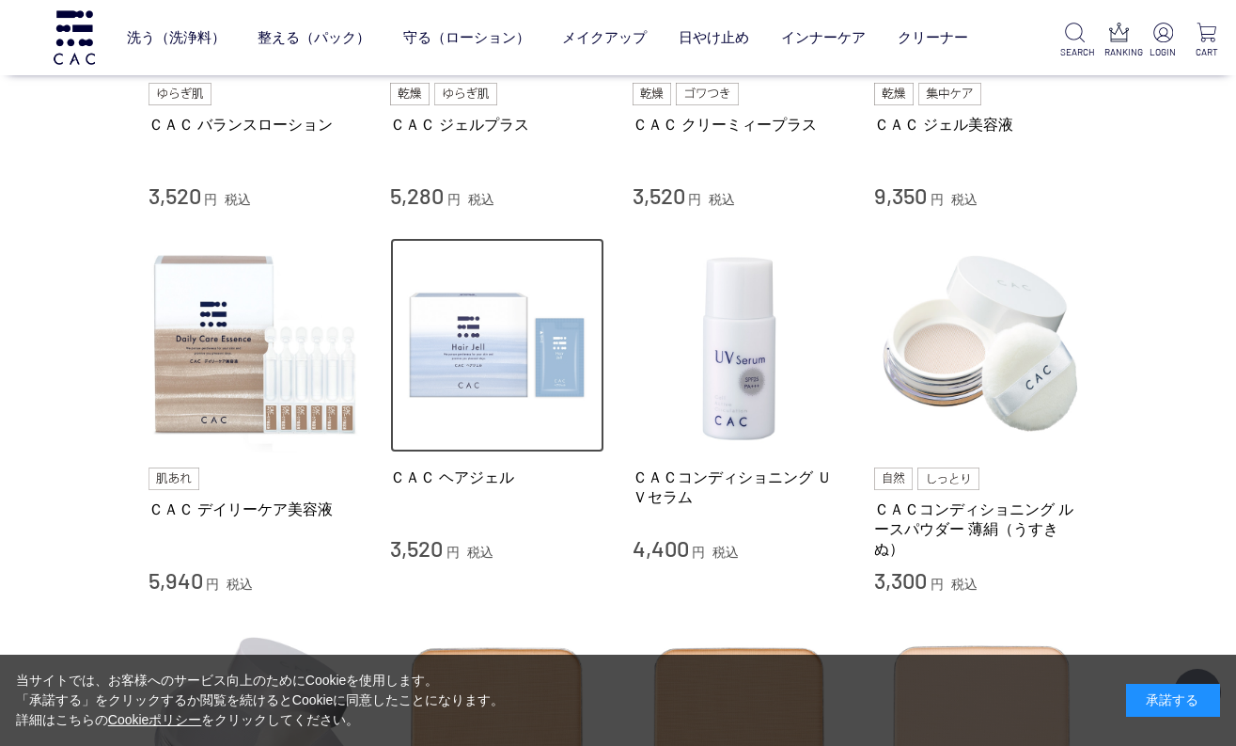
click at [480, 382] on img at bounding box center [497, 345] width 214 height 214
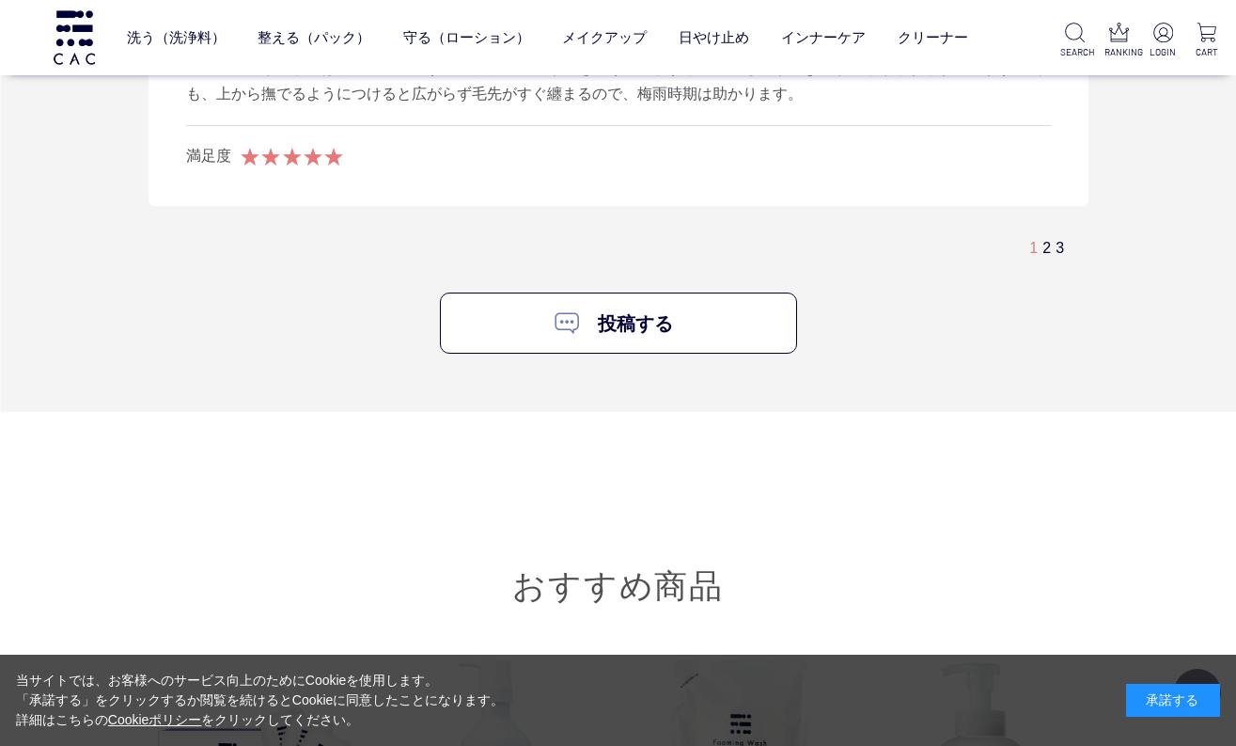
scroll to position [4701, 0]
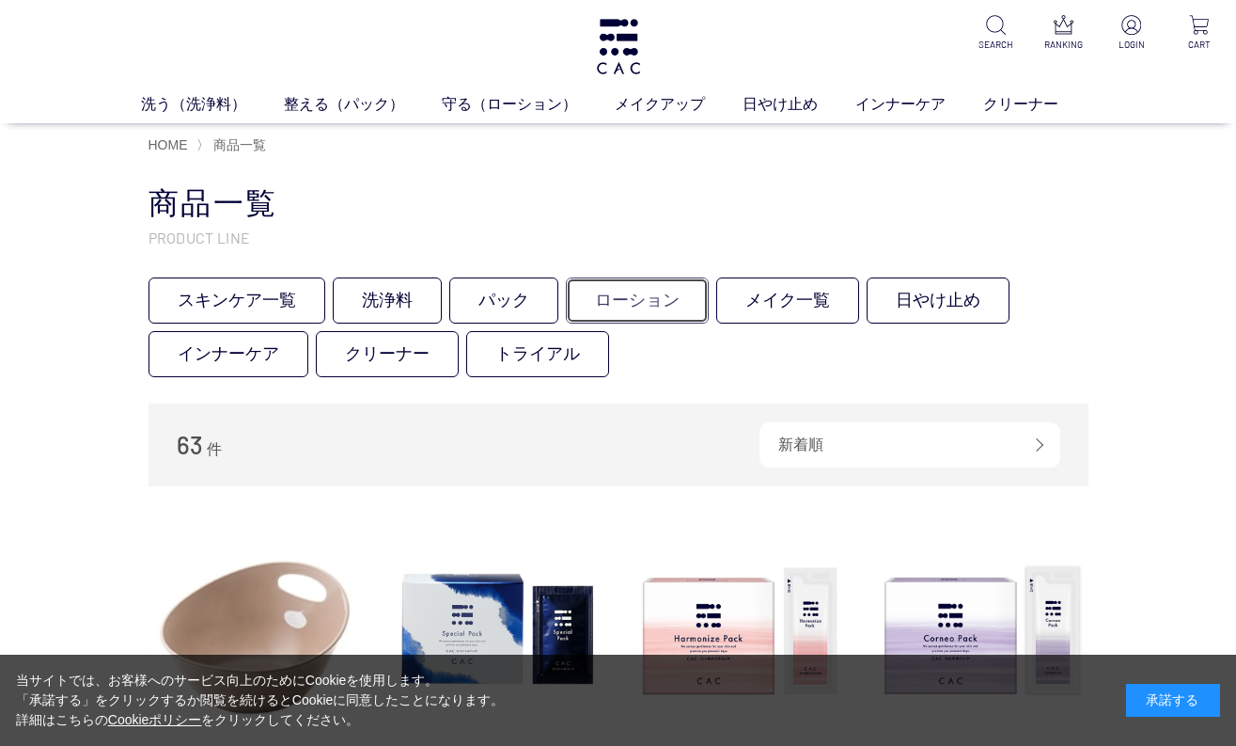
click at [656, 315] on link "ローション" at bounding box center [637, 300] width 143 height 46
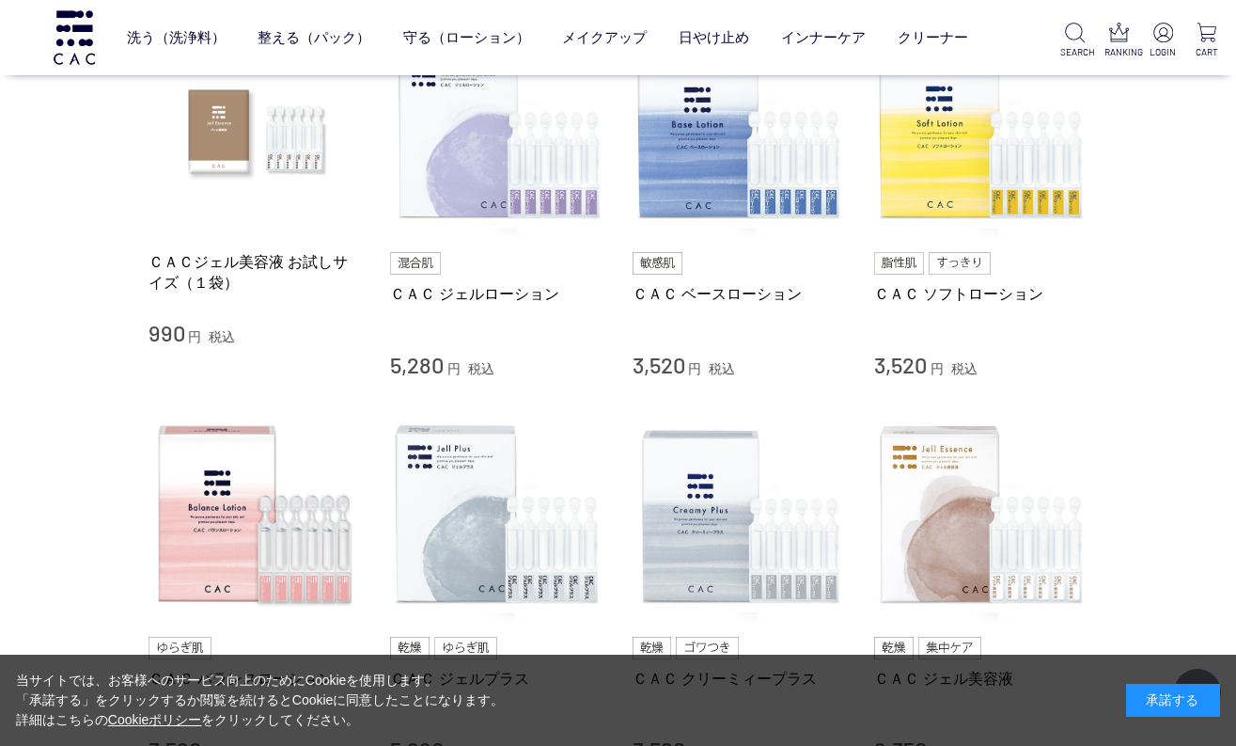
scroll to position [376, 0]
